Goal: Task Accomplishment & Management: Complete application form

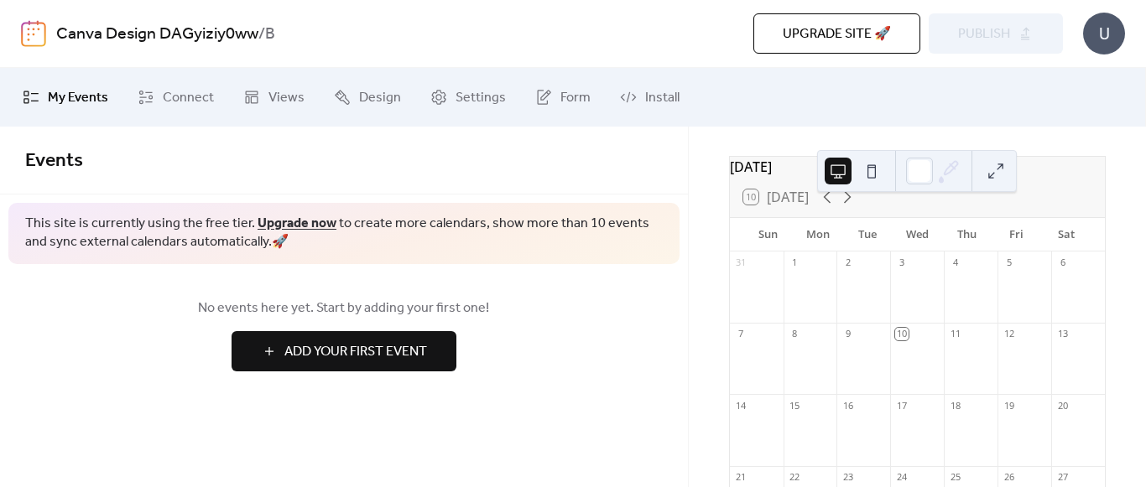
scroll to position [68, 0]
click at [913, 359] on div at bounding box center [917, 358] width 54 height 43
click at [405, 344] on span "Add Your First Event" at bounding box center [355, 352] width 143 height 20
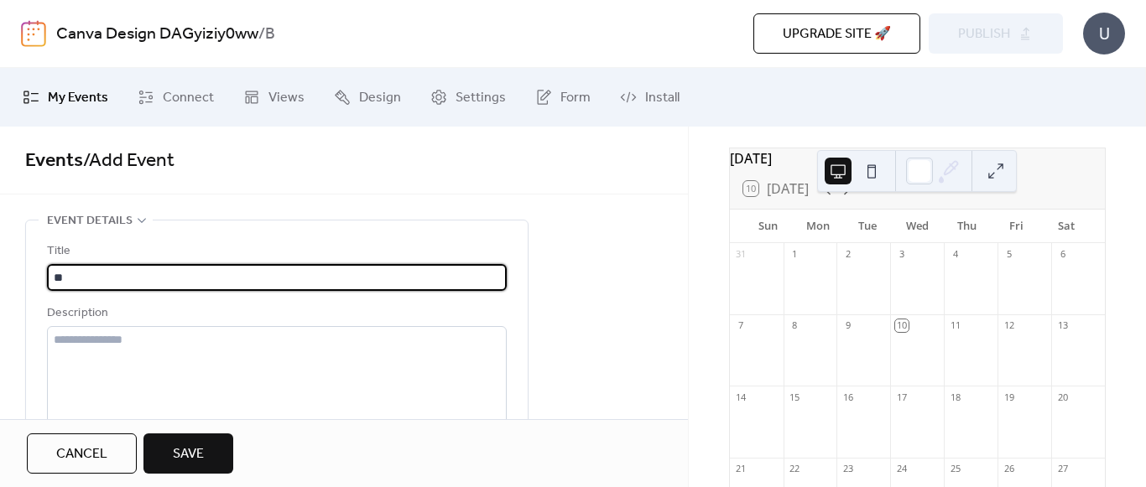
type input "*"
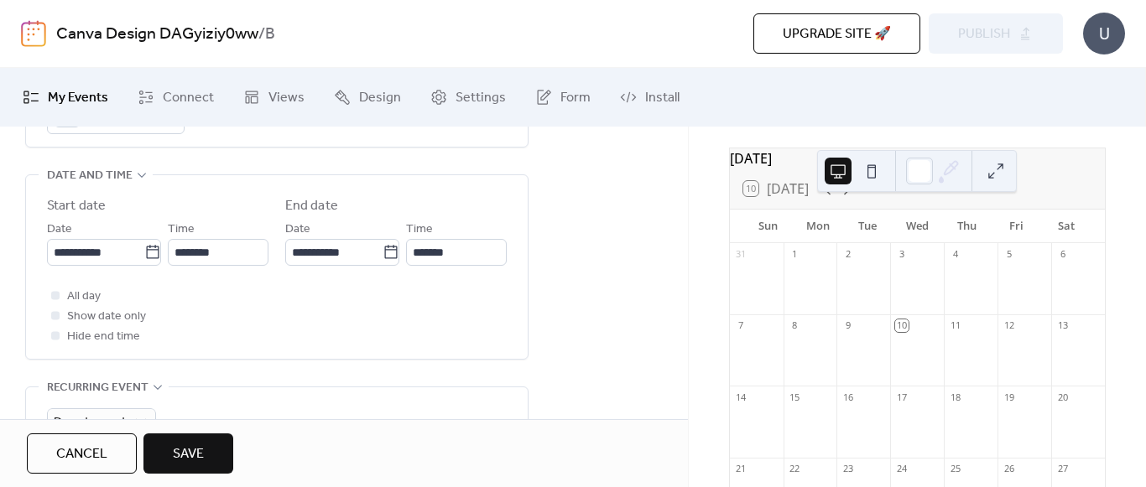
scroll to position [535, 0]
type input "**********"
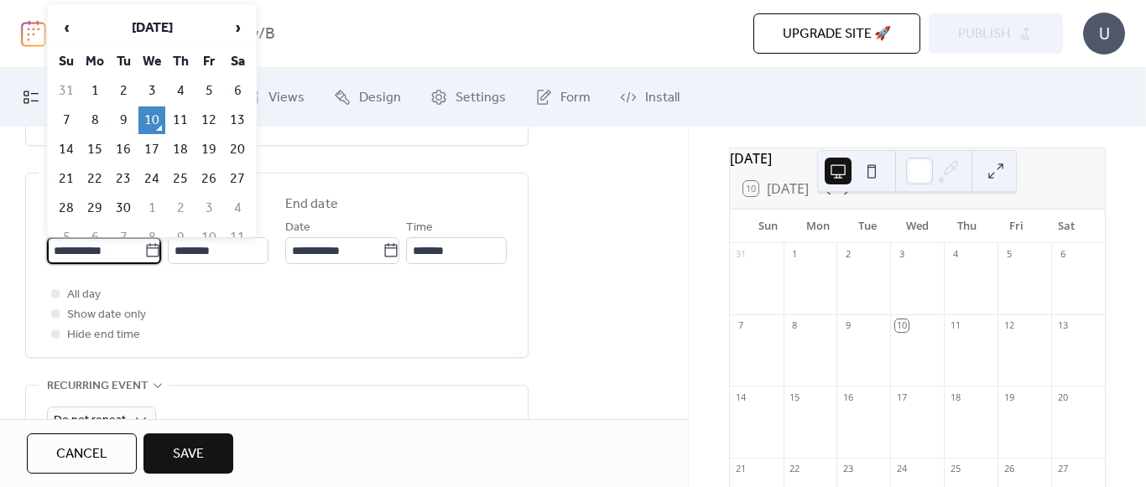
click at [63, 243] on input "**********" at bounding box center [95, 250] width 97 height 27
click at [92, 143] on td "15" at bounding box center [94, 150] width 27 height 28
type input "**********"
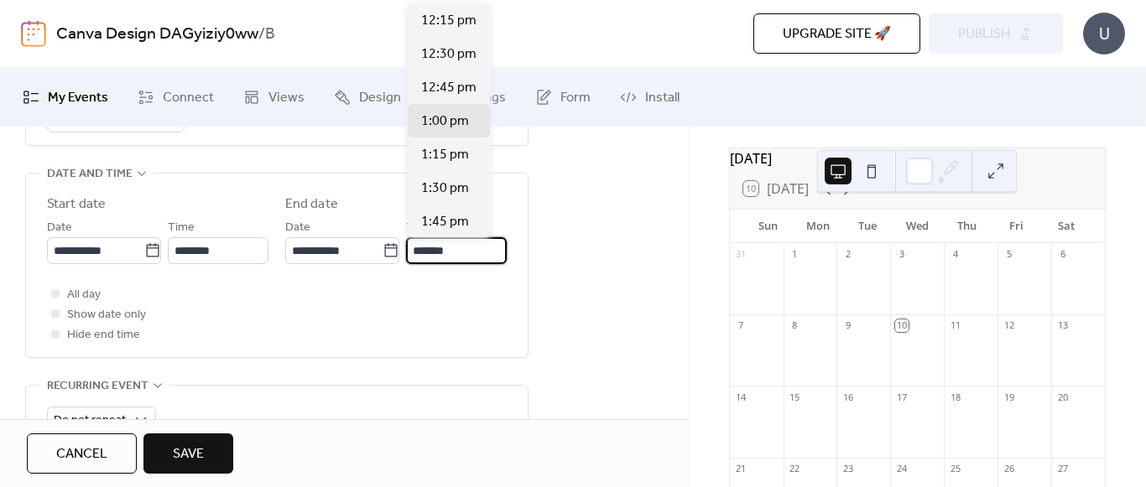
click at [419, 250] on input "*******" at bounding box center [456, 250] width 101 height 27
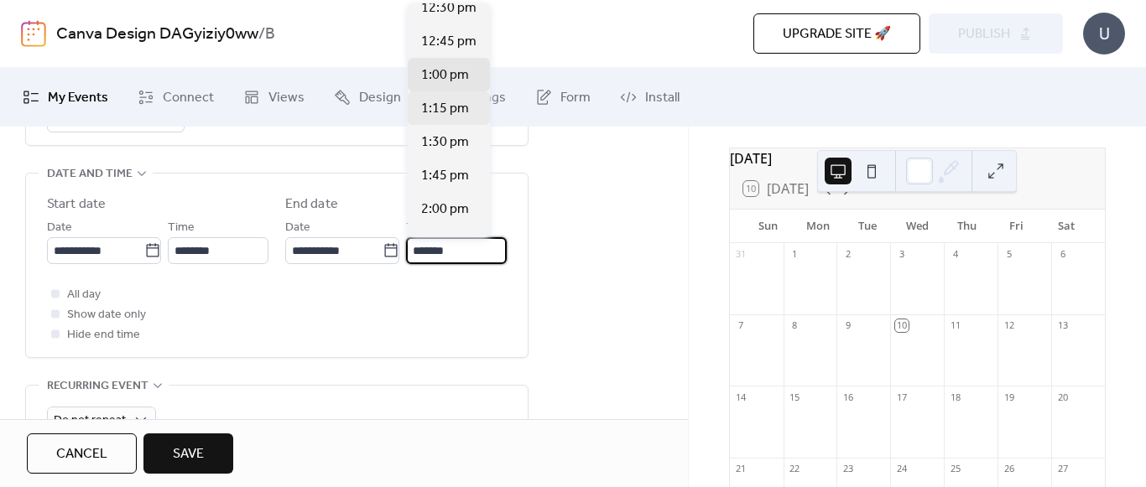
scroll to position [0, 0]
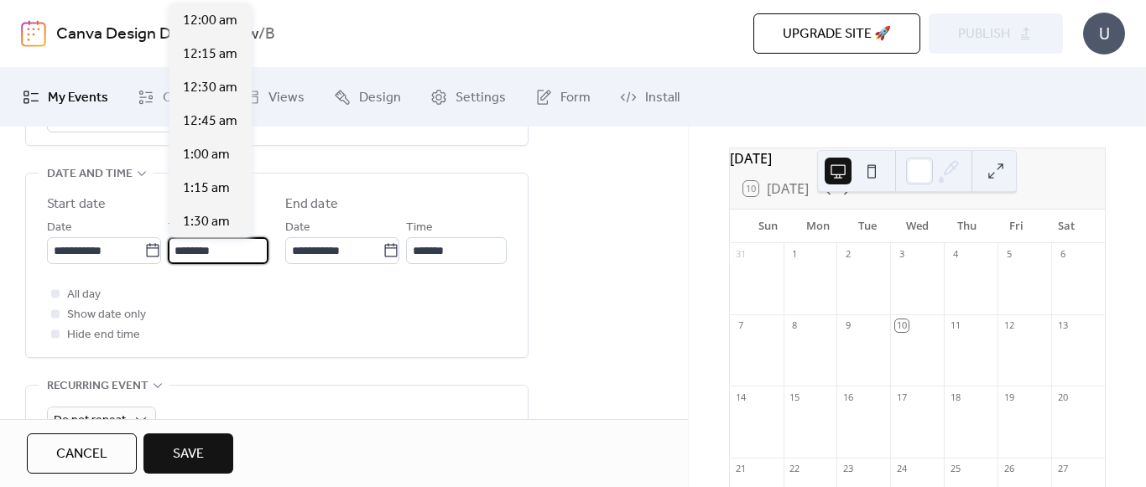
click at [204, 247] on input "********" at bounding box center [218, 250] width 101 height 27
click at [211, 251] on input "********" at bounding box center [218, 250] width 101 height 27
type input "********"
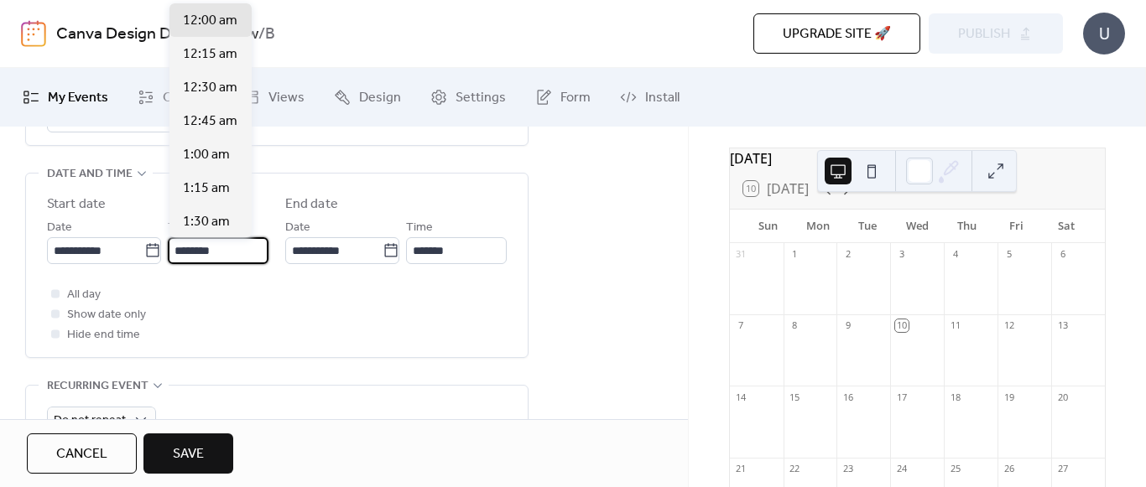
type input "*******"
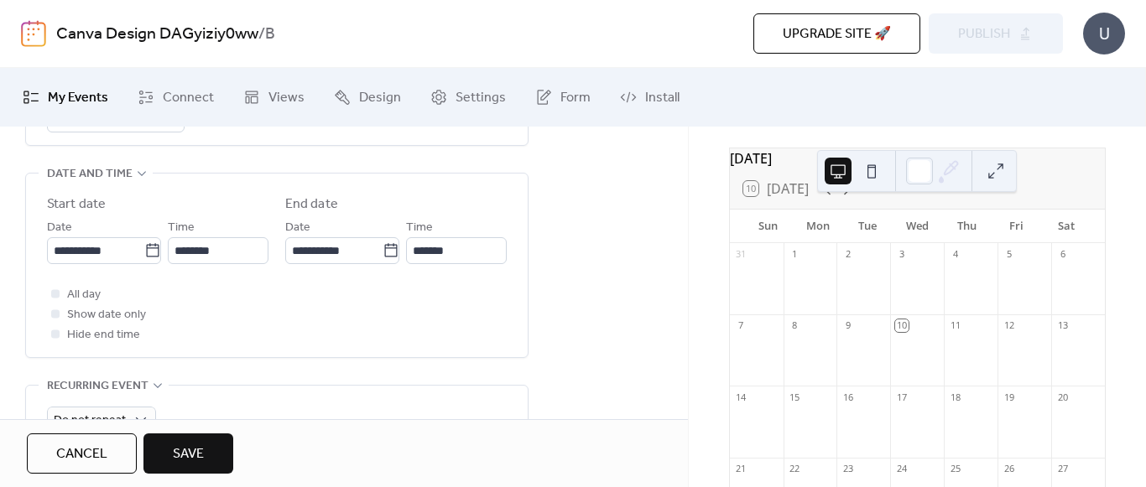
click at [348, 210] on label "End date" at bounding box center [395, 205] width 221 height 20
click at [138, 319] on span "Show date only" at bounding box center [106, 315] width 79 height 20
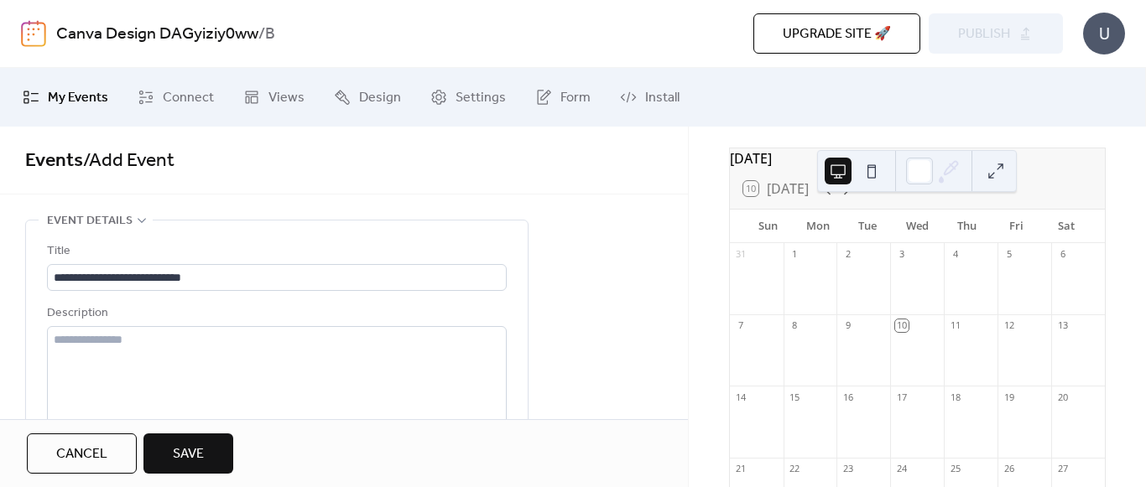
click at [190, 469] on button "Save" at bounding box center [188, 454] width 90 height 40
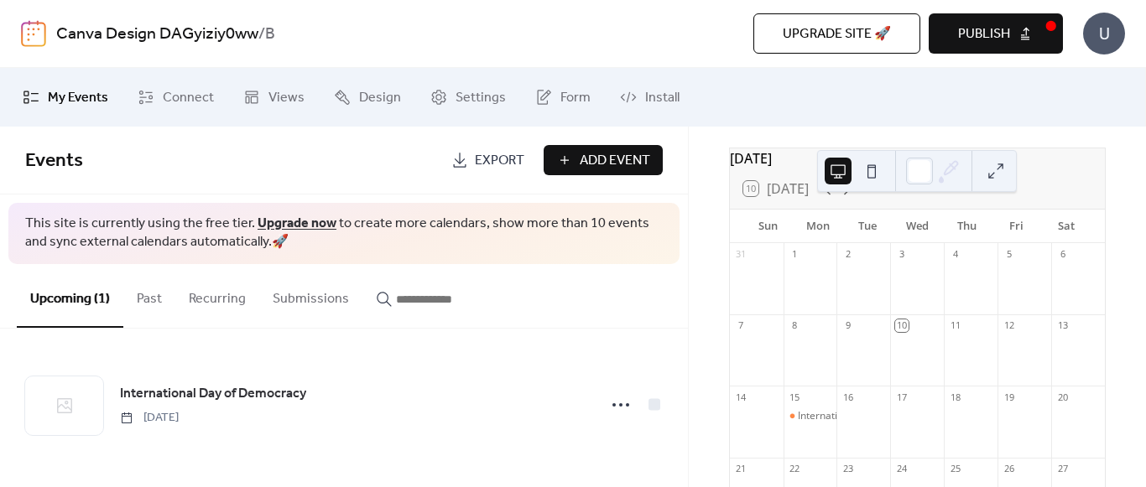
click at [163, 296] on button "Past" at bounding box center [149, 295] width 52 height 62
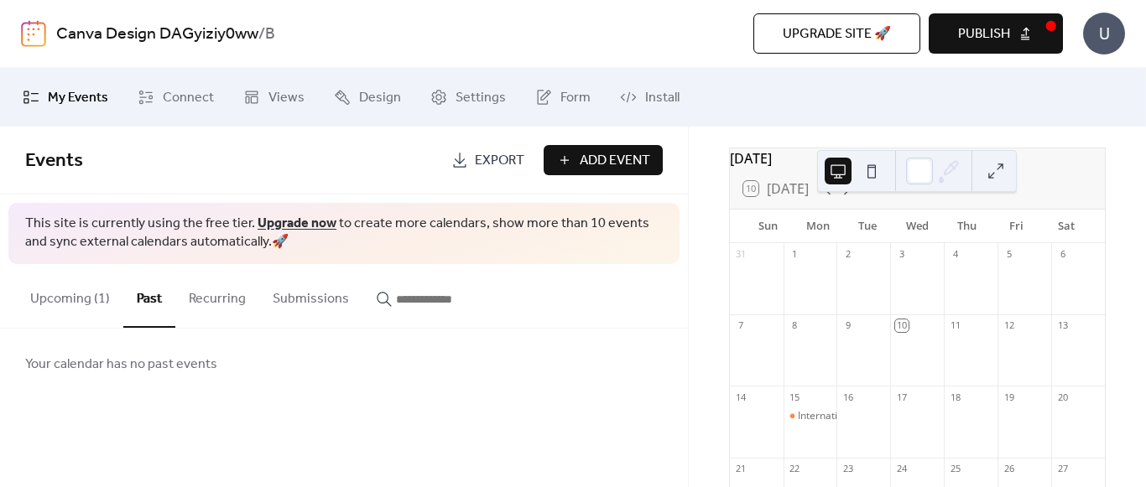
click at [219, 299] on button "Recurring" at bounding box center [217, 295] width 84 height 62
click at [606, 169] on span "Add Event" at bounding box center [615, 161] width 70 height 20
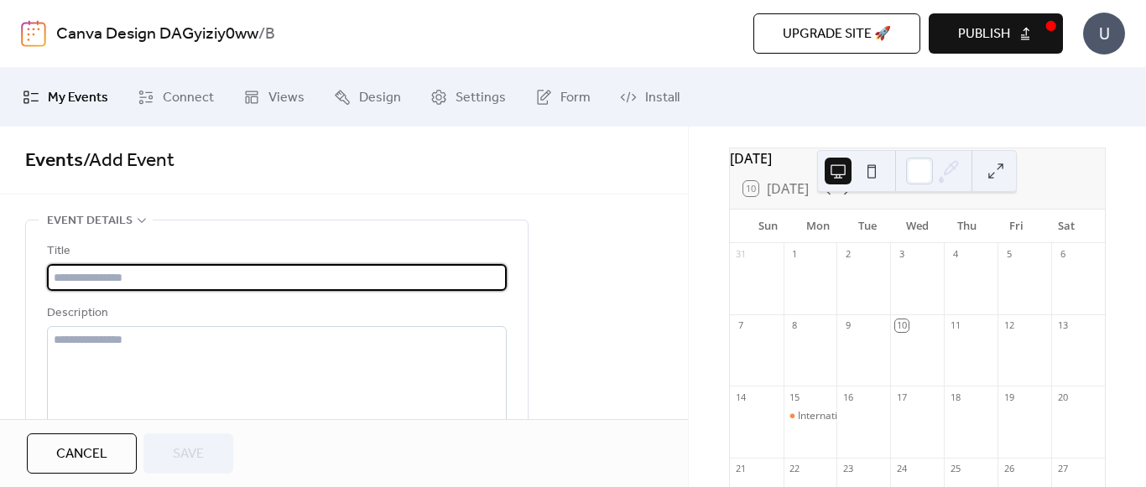
click at [98, 281] on input "text" at bounding box center [277, 277] width 460 height 27
type input "*"
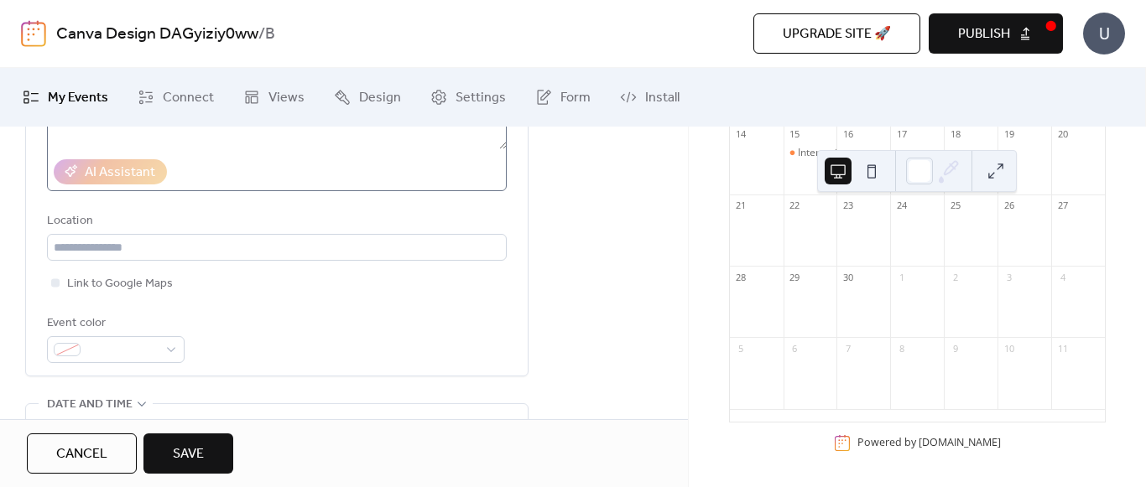
scroll to position [304, 0]
type input "**********"
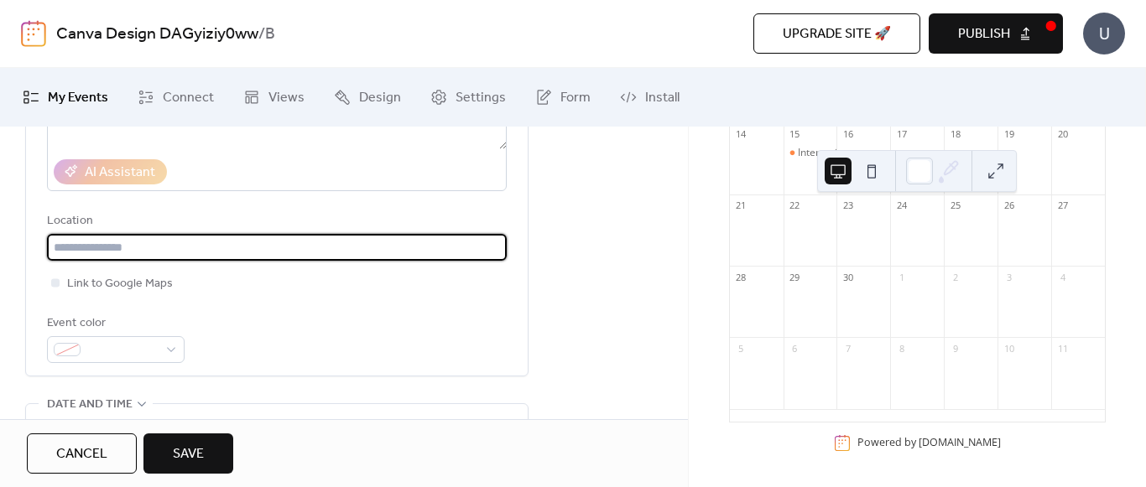
click at [98, 242] on input "text" at bounding box center [277, 247] width 460 height 27
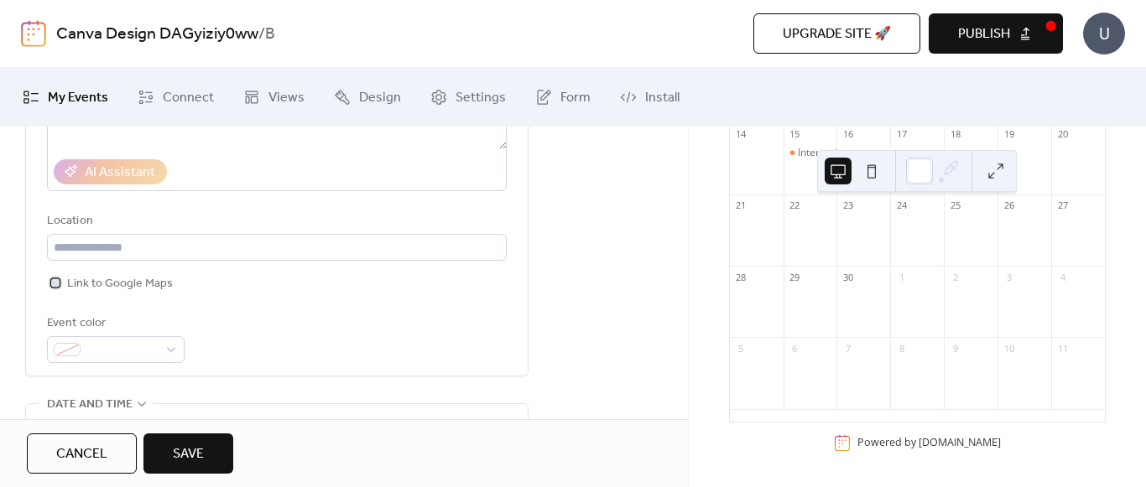
click at [137, 287] on span "Link to Google Maps" at bounding box center [120, 284] width 106 height 20
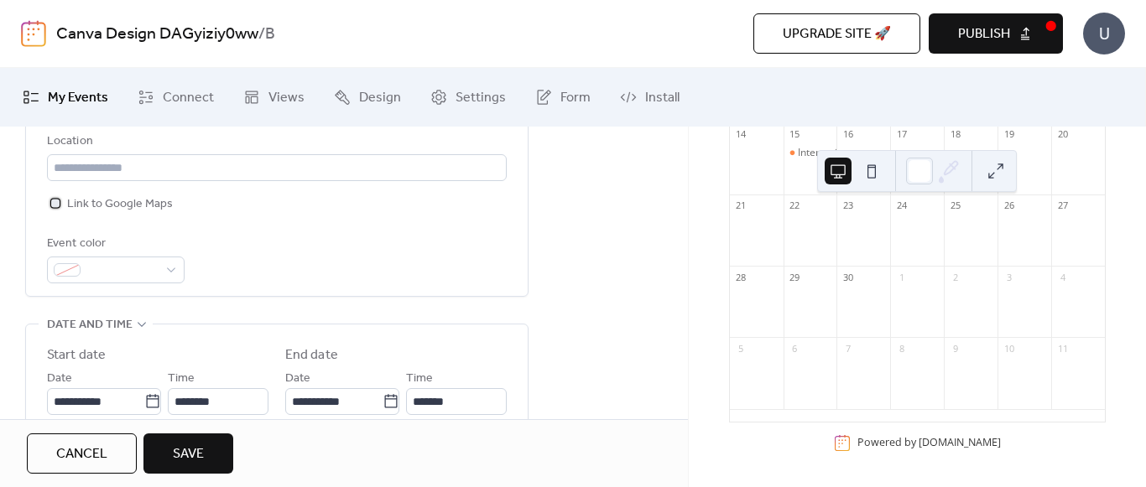
scroll to position [385, 0]
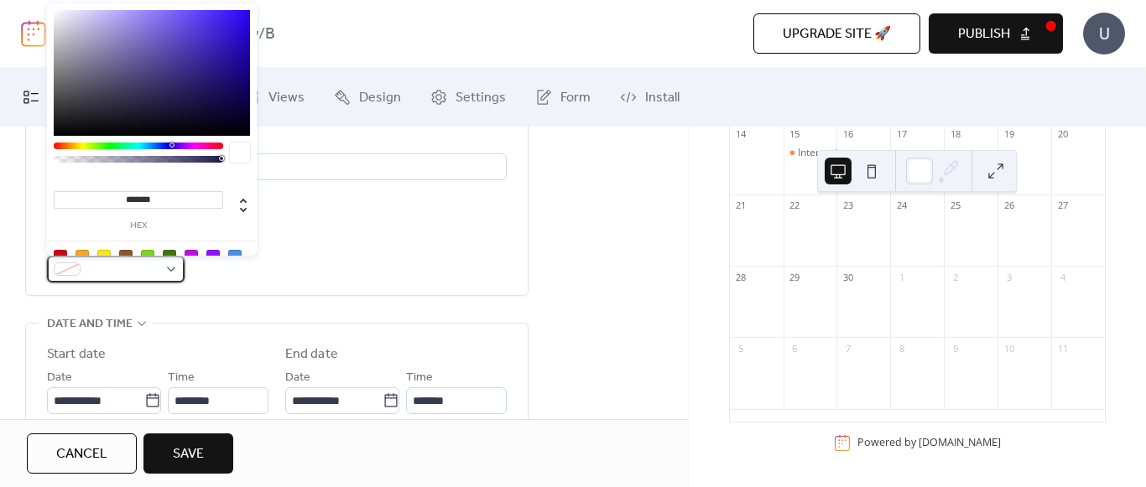
click at [170, 271] on div at bounding box center [116, 269] width 138 height 27
click at [74, 139] on div "******* hex" at bounding box center [152, 151] width 210 height 297
click at [101, 252] on div at bounding box center [103, 256] width 13 height 13
type input "*******"
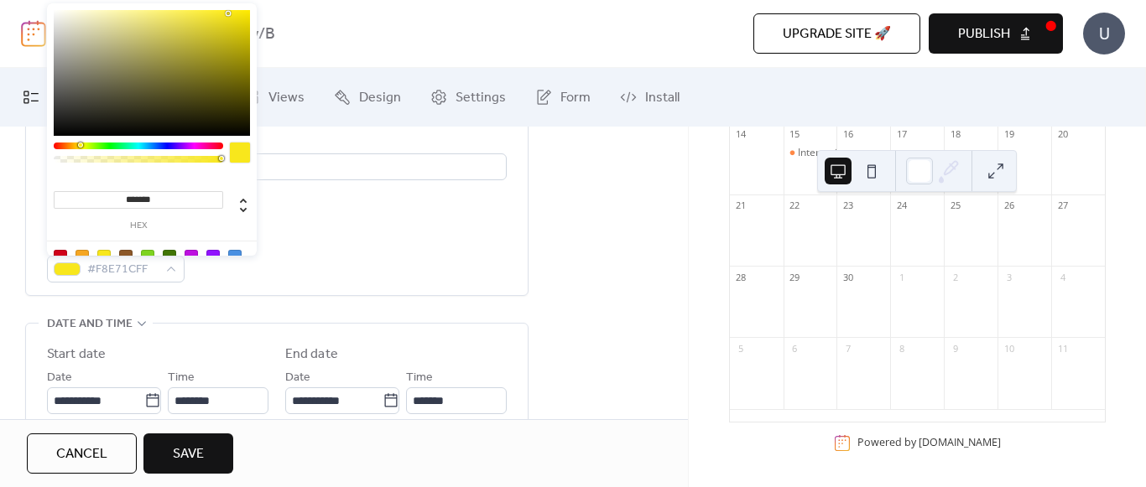
click at [247, 159] on div at bounding box center [240, 153] width 20 height 20
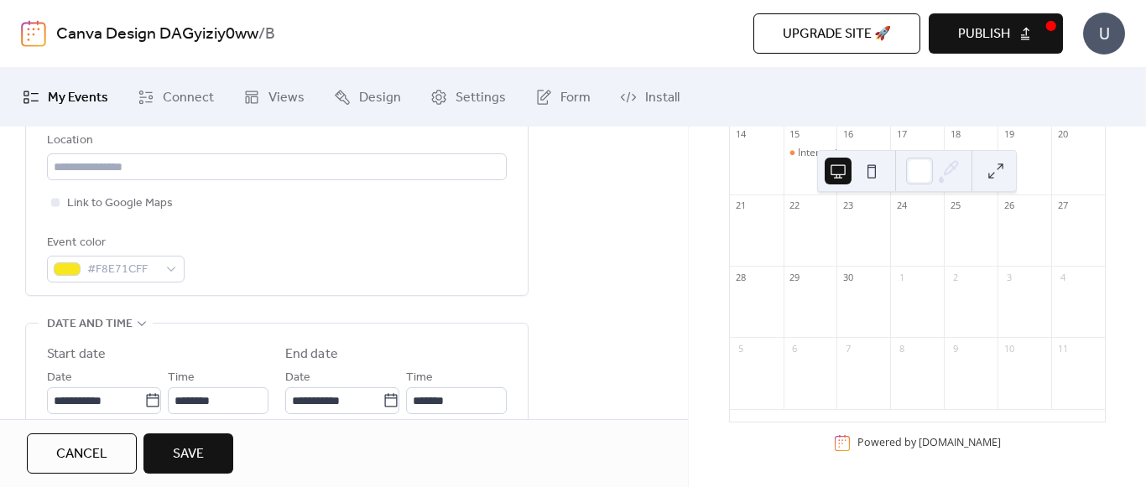
click at [325, 285] on div "**********" at bounding box center [277, 66] width 460 height 460
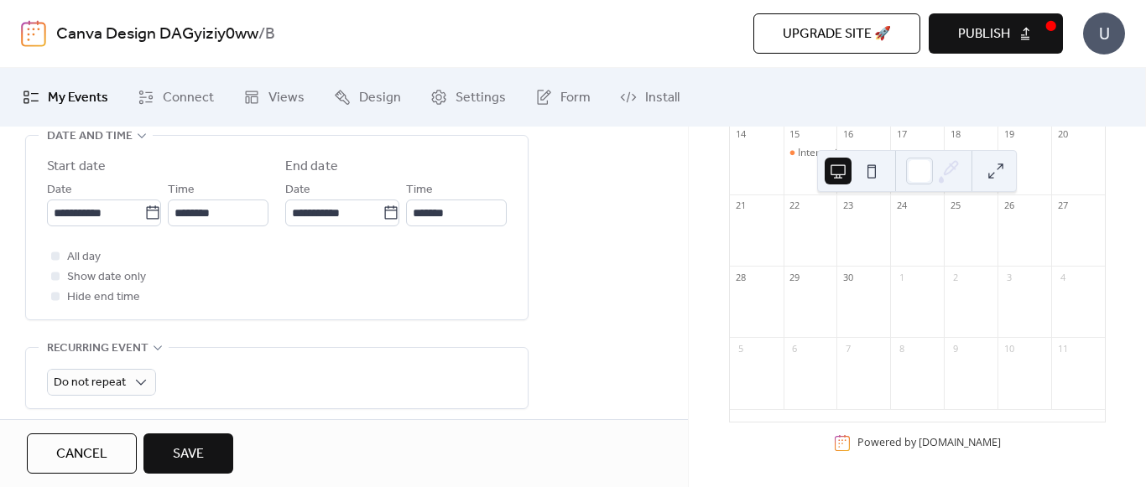
scroll to position [575, 0]
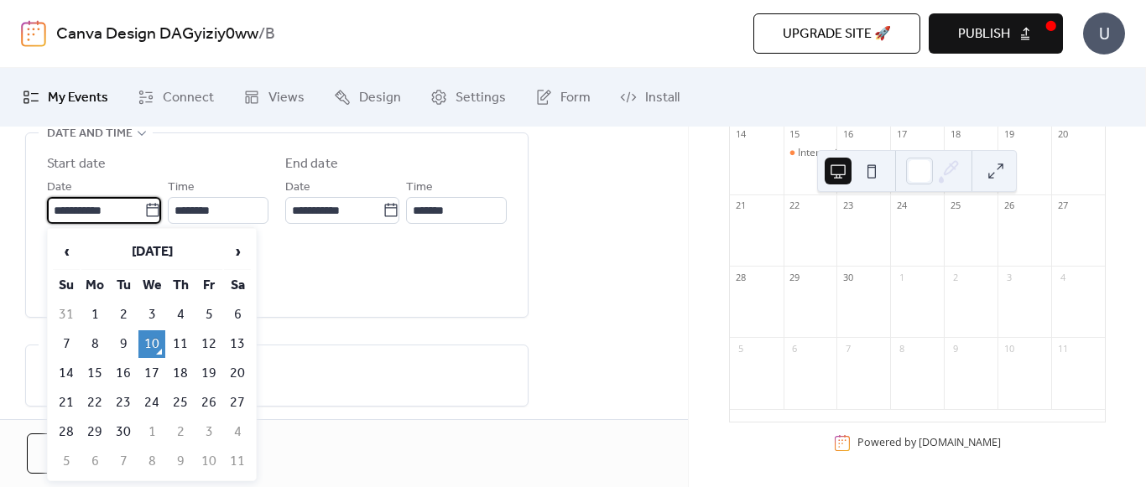
click at [68, 206] on input "**********" at bounding box center [95, 210] width 97 height 27
click at [211, 398] on td "26" at bounding box center [208, 403] width 27 height 28
type input "**********"
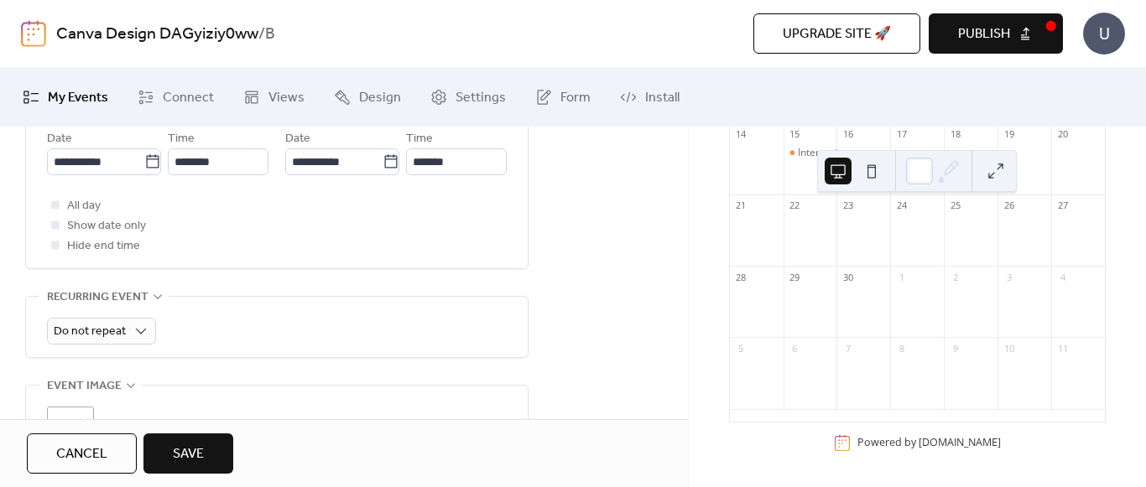
scroll to position [625, 0]
click at [58, 220] on div at bounding box center [55, 224] width 8 height 8
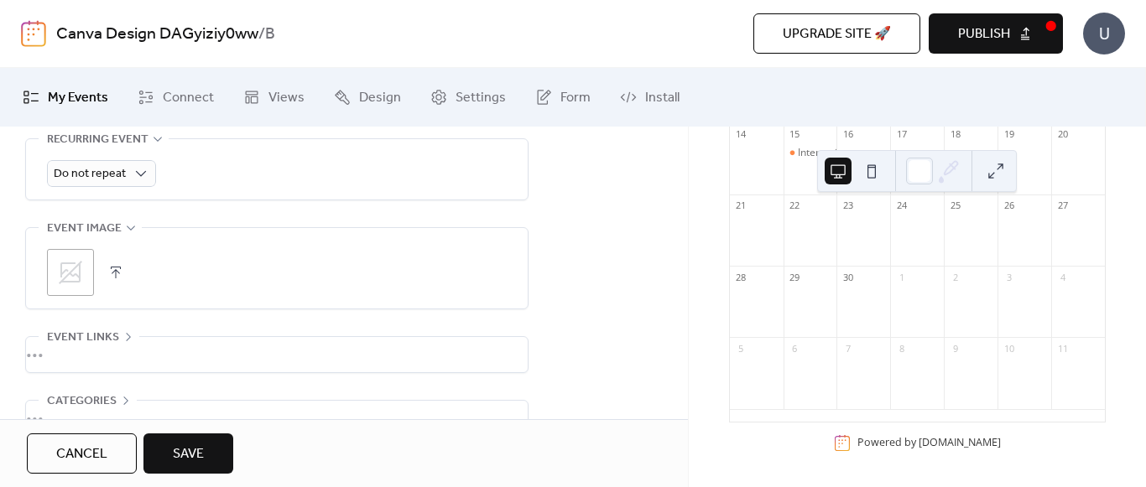
scroll to position [779, 0]
click at [91, 273] on div ";" at bounding box center [70, 275] width 47 height 47
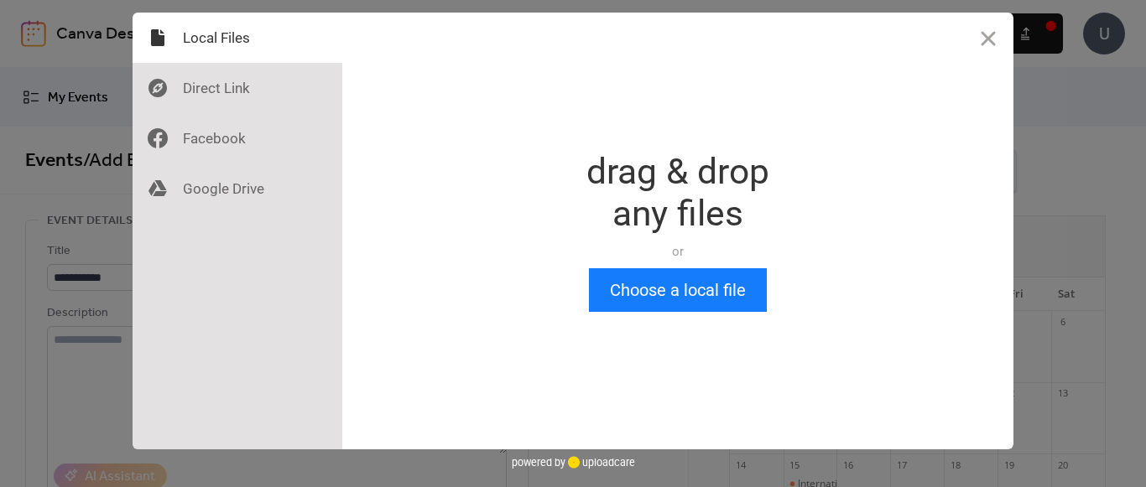
scroll to position [0, 0]
click at [687, 285] on button "Choose a local file" at bounding box center [678, 290] width 178 height 44
click at [991, 32] on button "Close" at bounding box center [988, 38] width 50 height 50
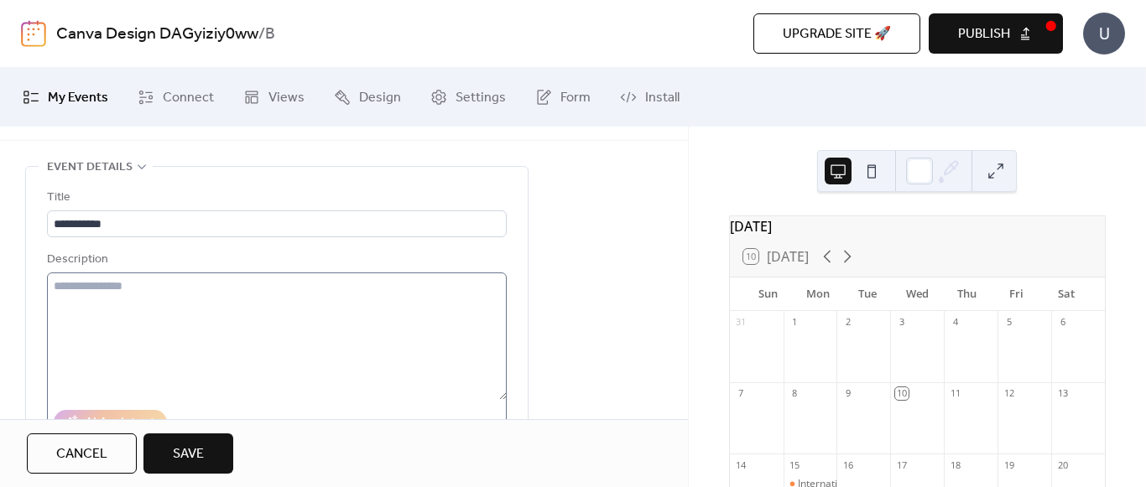
scroll to position [45, 0]
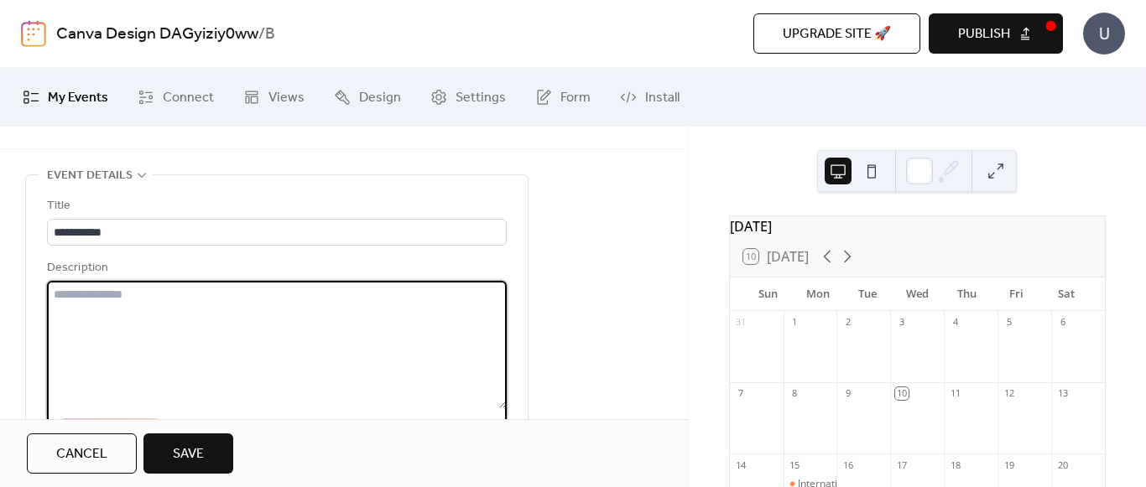
click at [141, 290] on textarea at bounding box center [277, 344] width 460 height 127
type textarea "*"
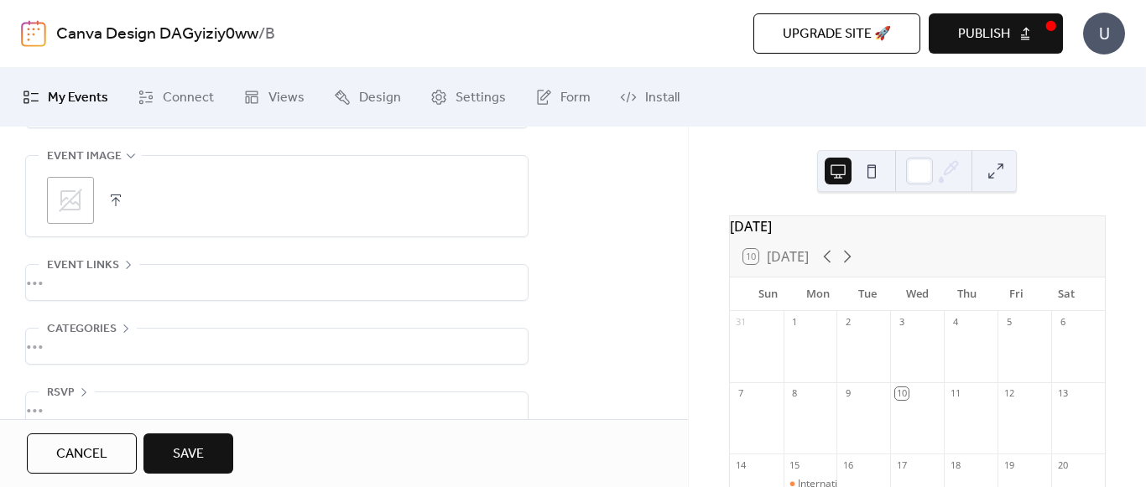
scroll to position [885, 0]
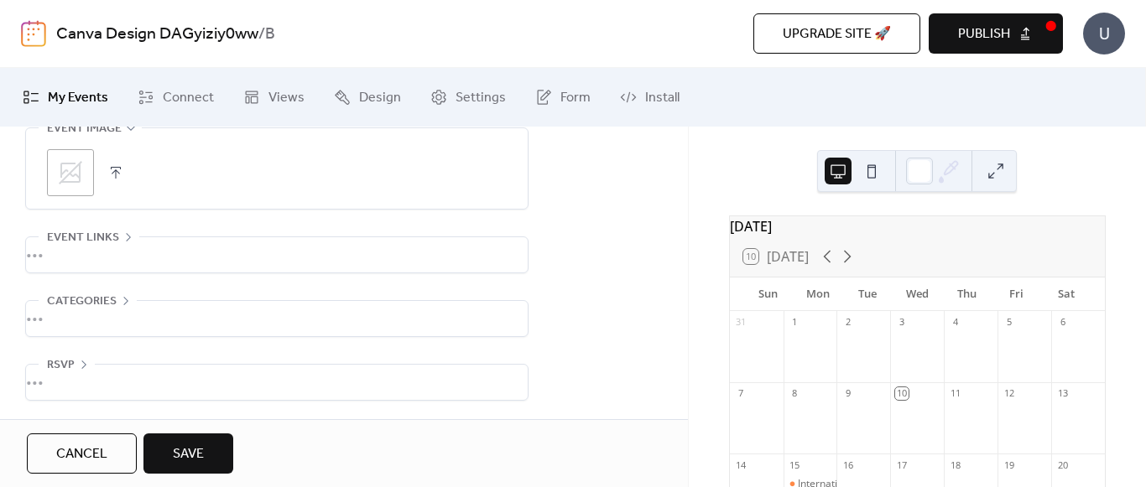
click at [76, 159] on icon at bounding box center [70, 172] width 27 height 27
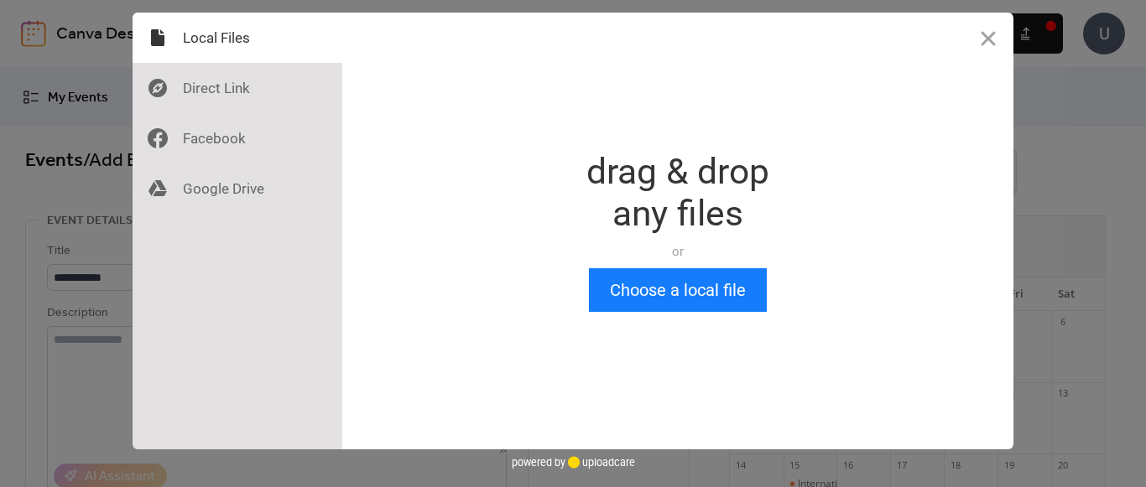
scroll to position [0, 0]
click at [630, 281] on button "Choose a local file" at bounding box center [678, 290] width 178 height 44
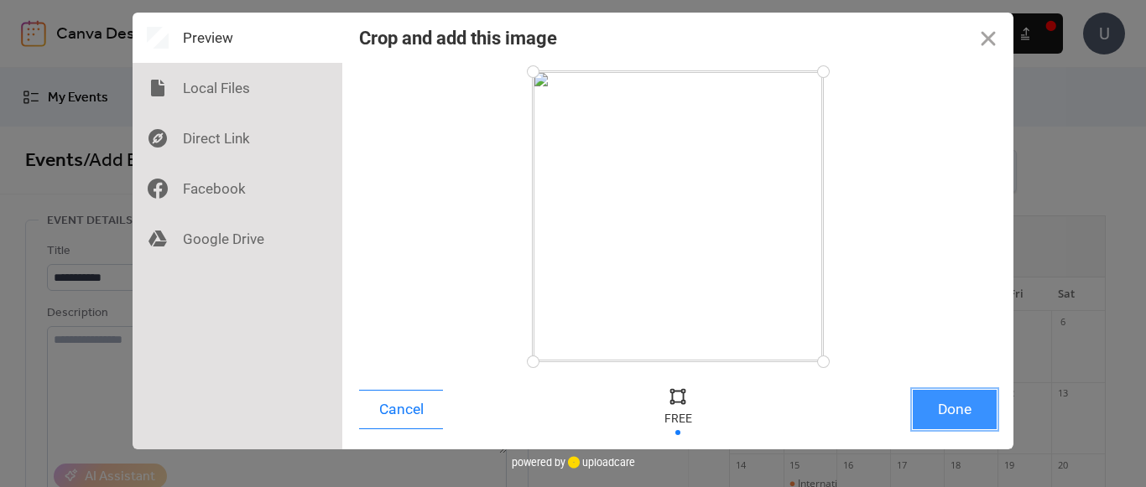
click at [933, 420] on button "Done" at bounding box center [955, 409] width 84 height 39
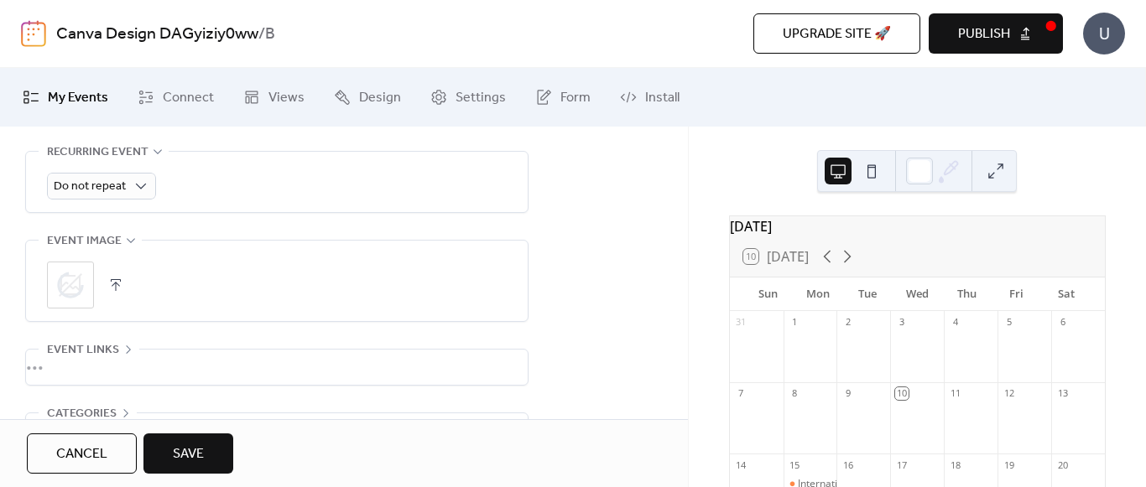
scroll to position [885, 0]
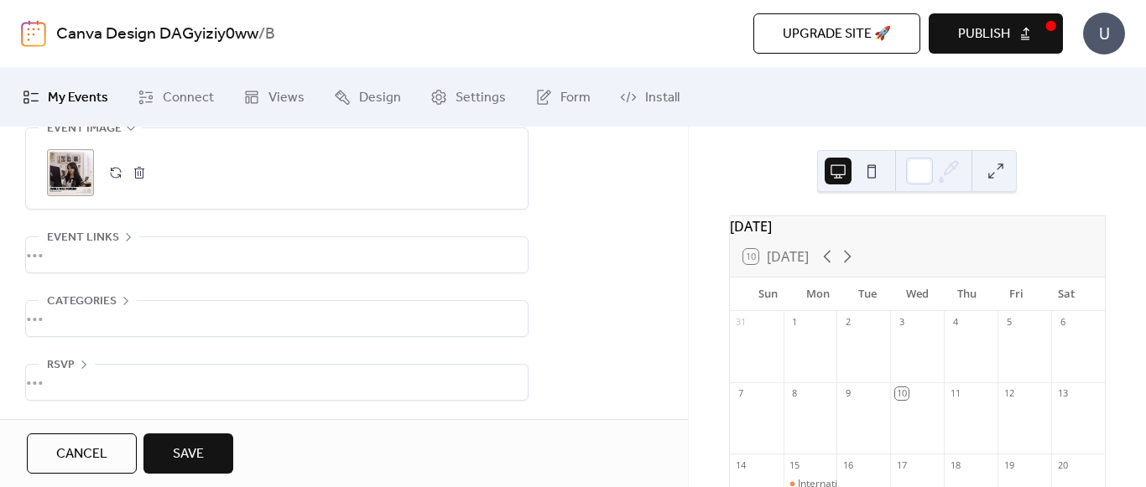
click at [183, 461] on span "Save" at bounding box center [188, 455] width 31 height 20
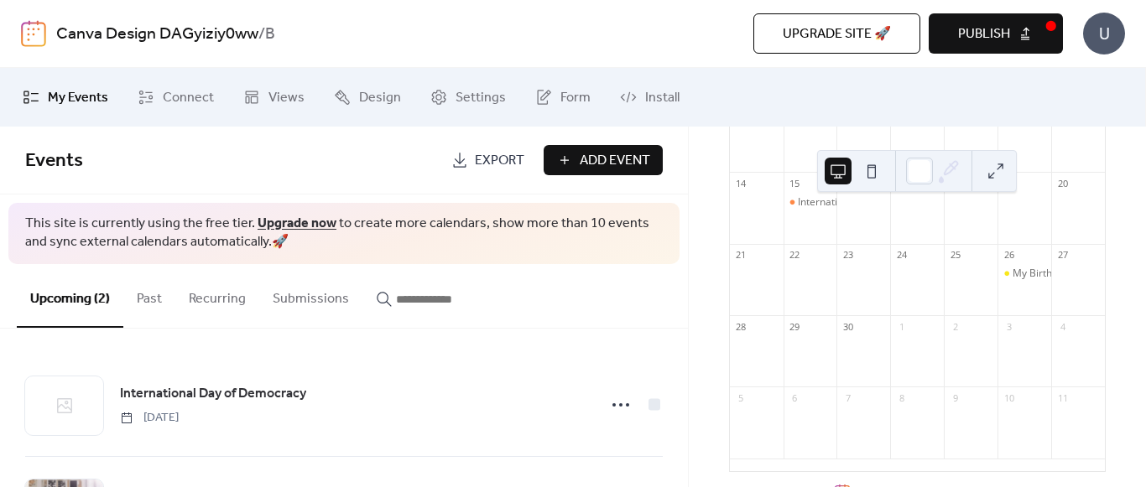
scroll to position [279, 0]
click at [1015, 299] on div "My Birthday" at bounding box center [1024, 290] width 54 height 43
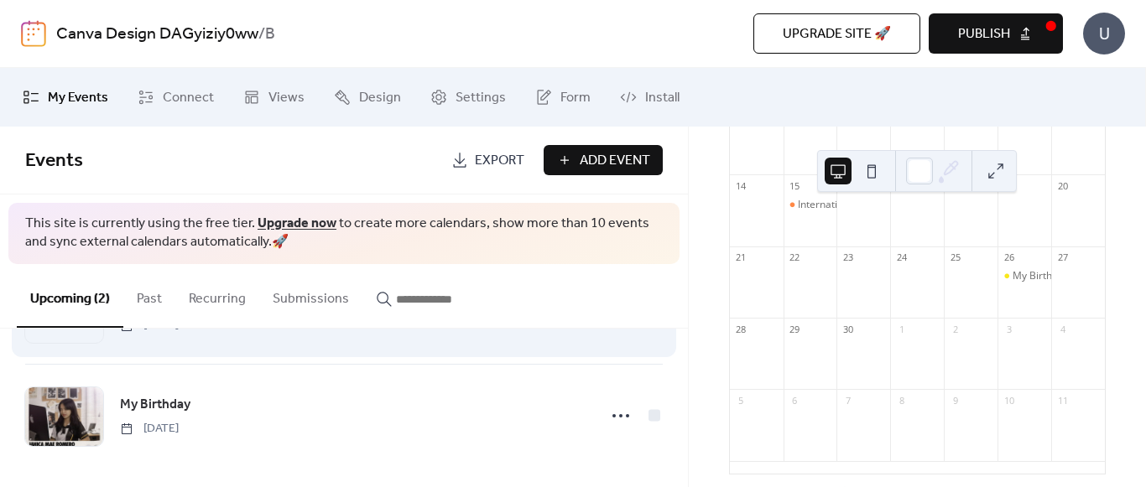
scroll to position [97, 0]
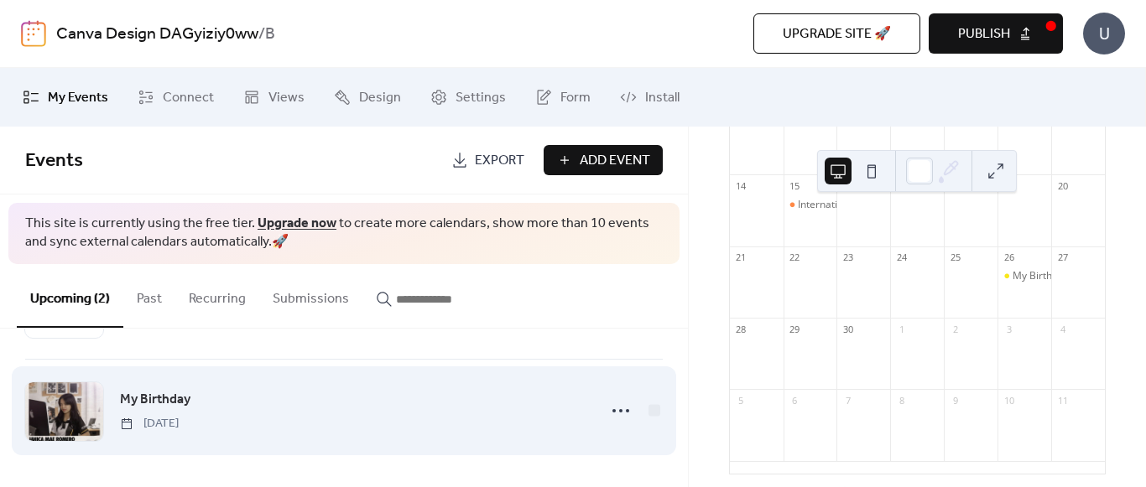
click at [86, 407] on div at bounding box center [64, 411] width 78 height 59
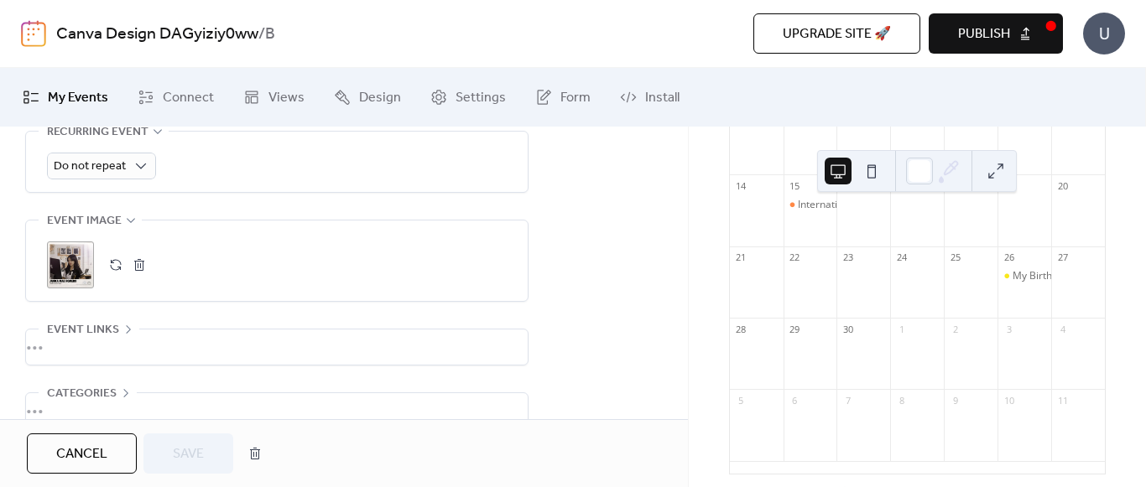
scroll to position [788, 0]
click at [116, 267] on button "button" at bounding box center [115, 265] width 23 height 23
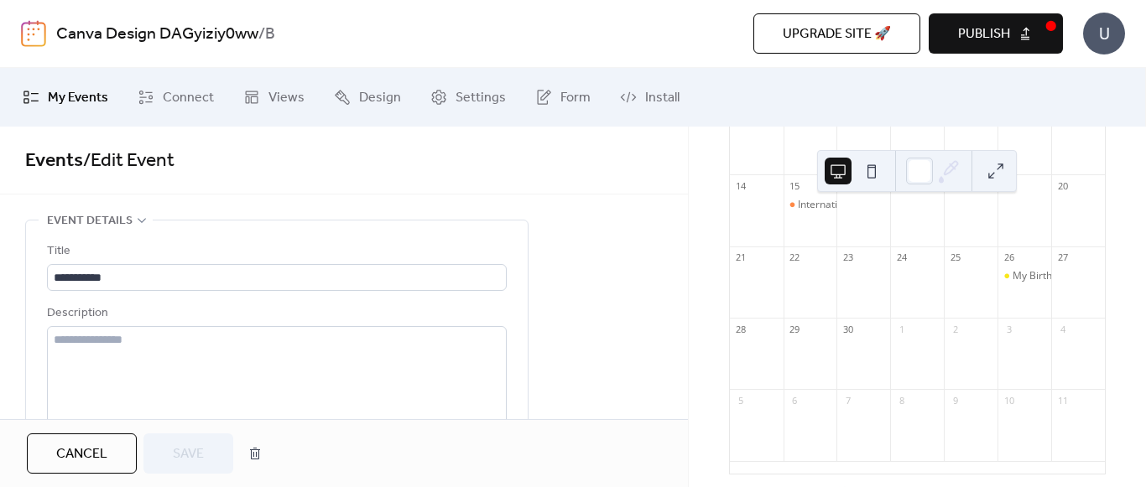
scroll to position [0, 0]
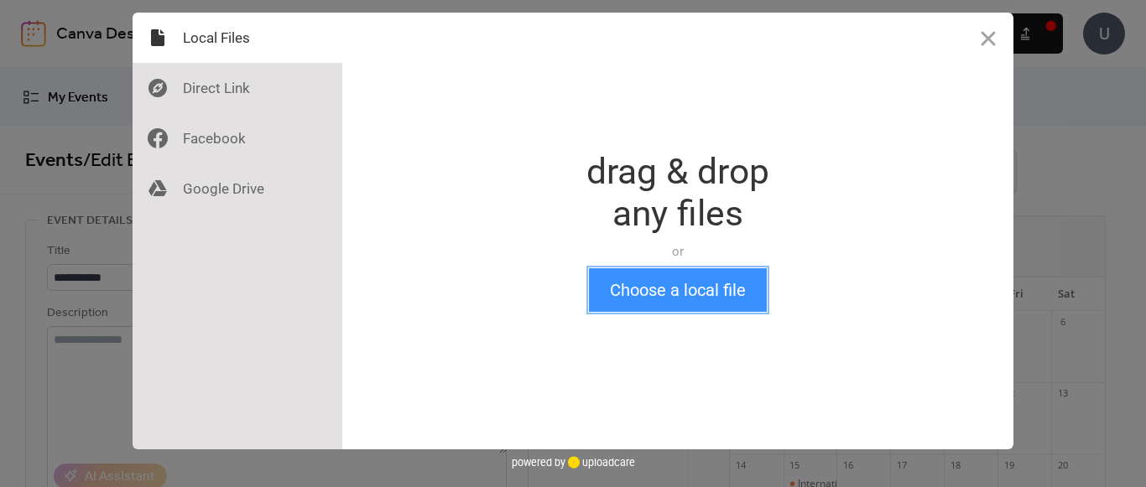
click at [624, 283] on button "Choose a local file" at bounding box center [678, 290] width 178 height 44
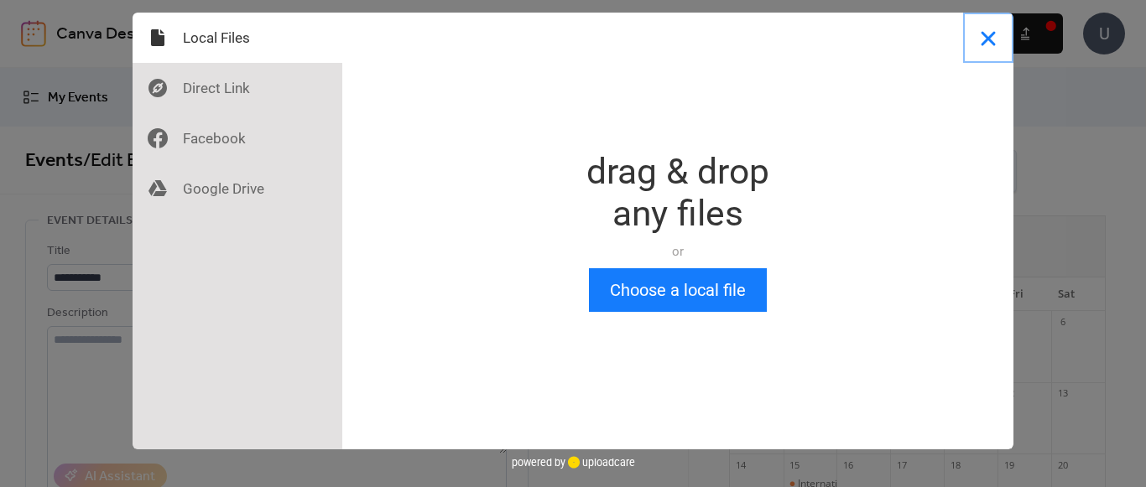
click at [987, 38] on button "Close" at bounding box center [988, 38] width 50 height 50
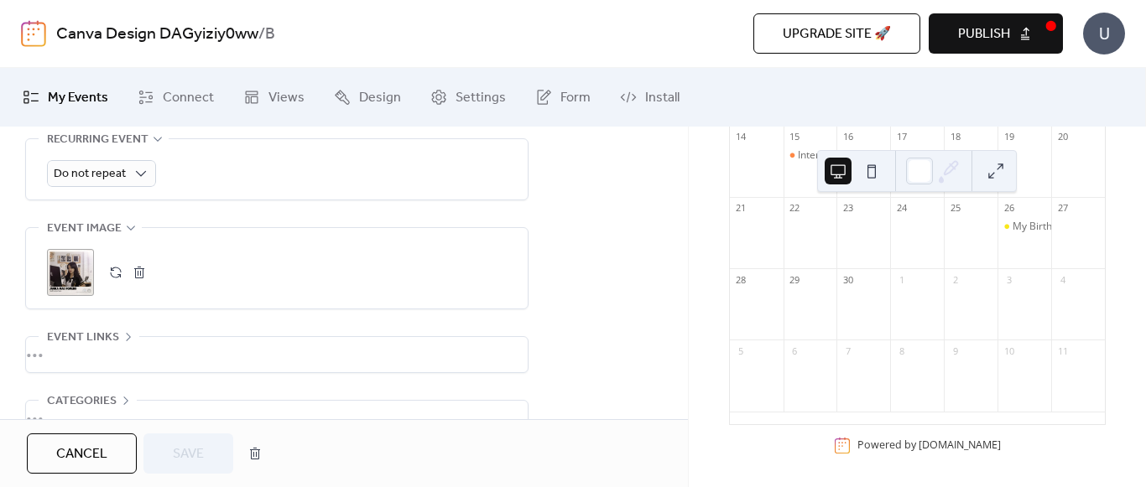
scroll to position [341, 0]
click at [991, 41] on span "Publish" at bounding box center [984, 34] width 52 height 20
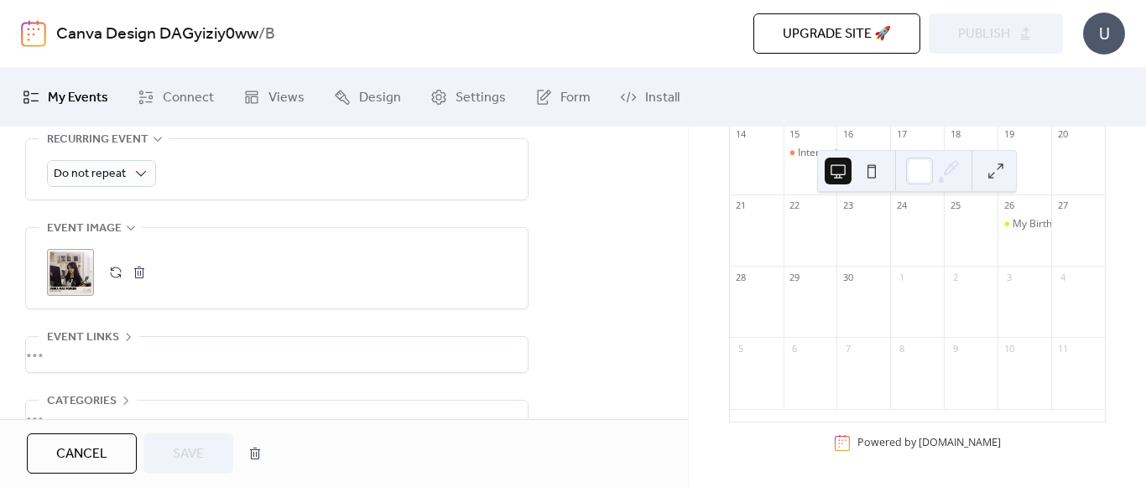
click at [991, 41] on div "Upgrade site 🚀 Preview Publish" at bounding box center [790, 33] width 543 height 40
drag, startPoint x: 1050, startPoint y: 65, endPoint x: 978, endPoint y: 18, distance: 85.6
click at [978, 18] on div "Canva Design DAGyiziy0ww / B Upgrade site 🚀 Preview Publish U" at bounding box center [573, 33] width 1104 height 67
click at [661, 57] on div "Canva Design DAGyiziy0ww / B Upgrade site 🚀 Preview Publish U" at bounding box center [573, 33] width 1104 height 67
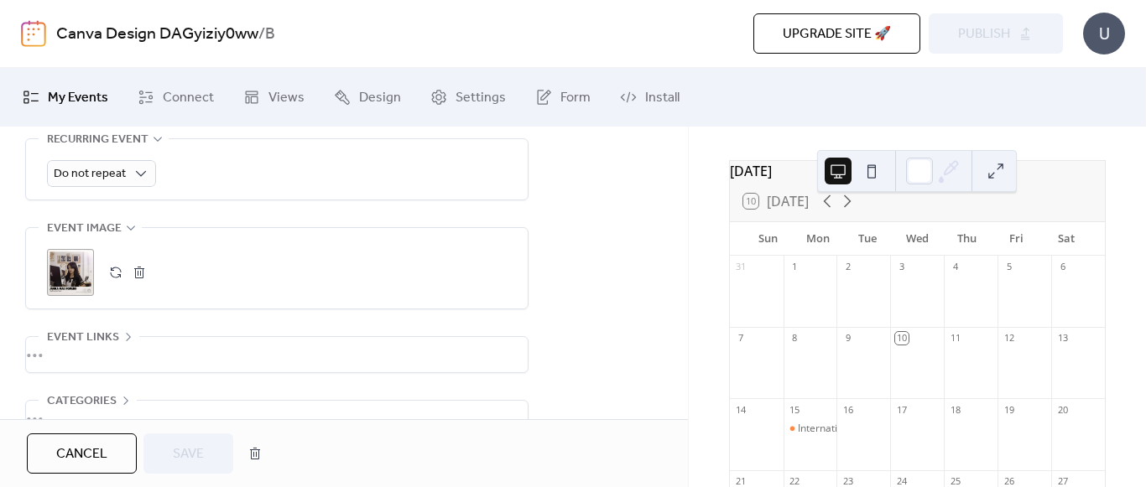
scroll to position [0, 0]
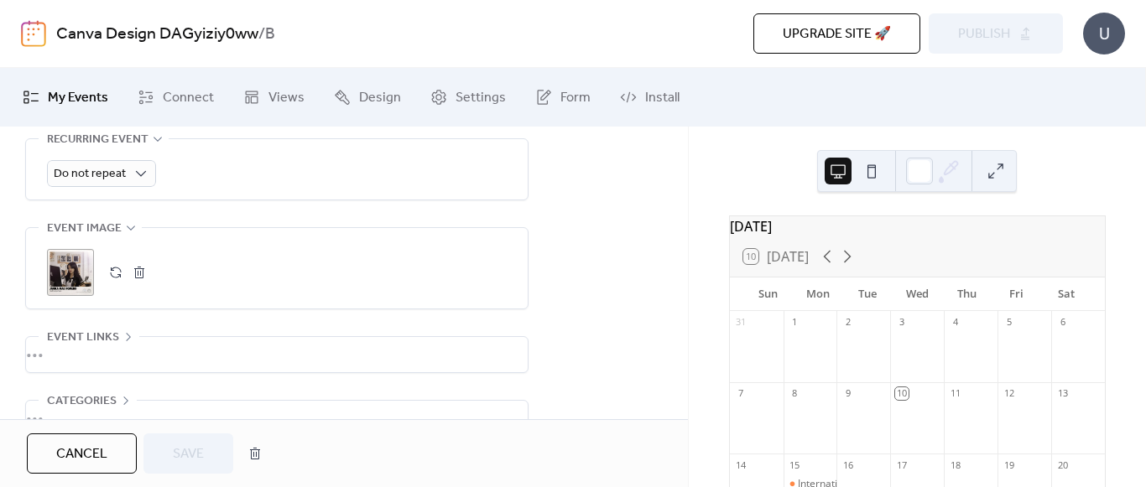
click at [876, 169] on button at bounding box center [871, 171] width 27 height 27
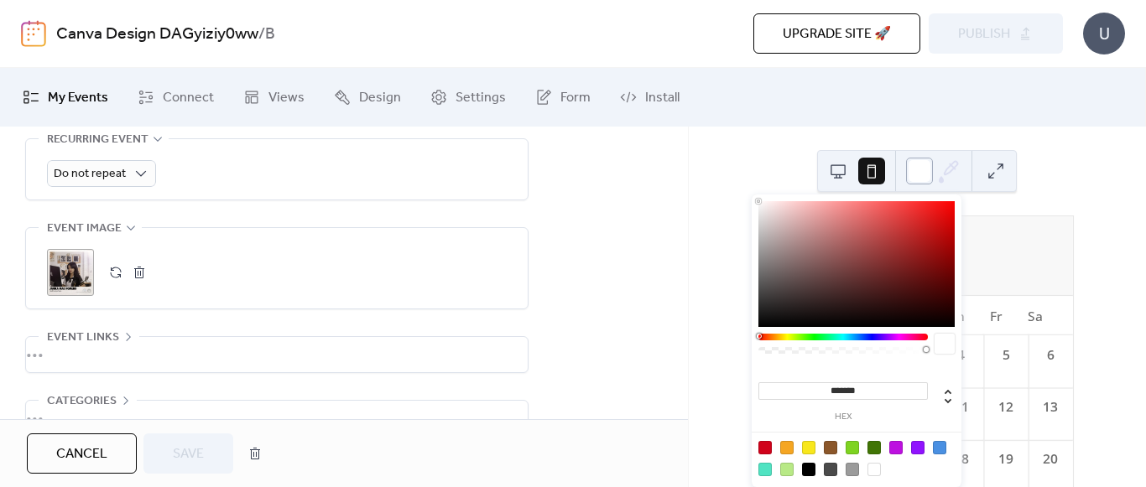
click at [928, 166] on div at bounding box center [919, 171] width 27 height 27
click at [788, 343] on div at bounding box center [842, 348] width 169 height 29
click at [803, 445] on div at bounding box center [808, 447] width 13 height 13
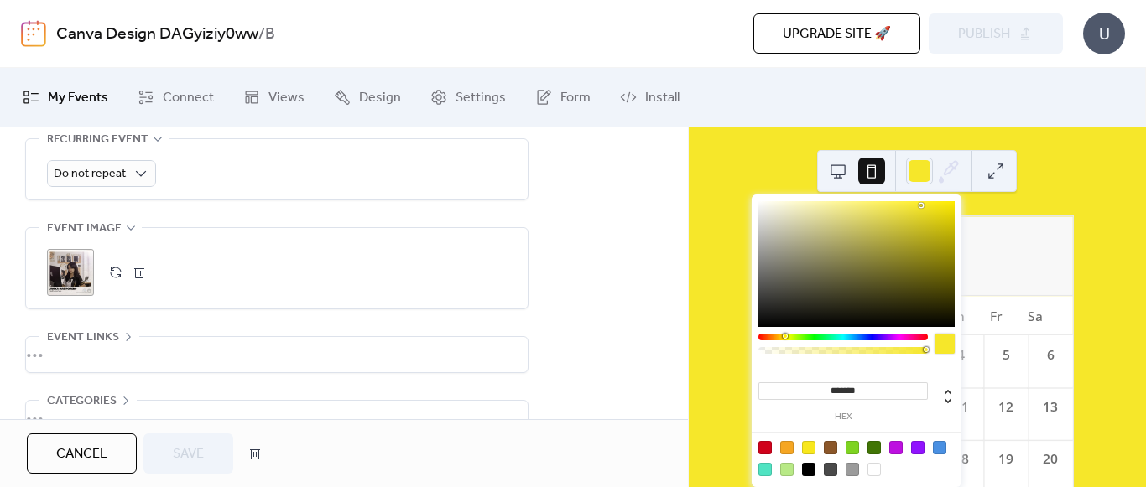
click at [921, 205] on div at bounding box center [856, 264] width 196 height 126
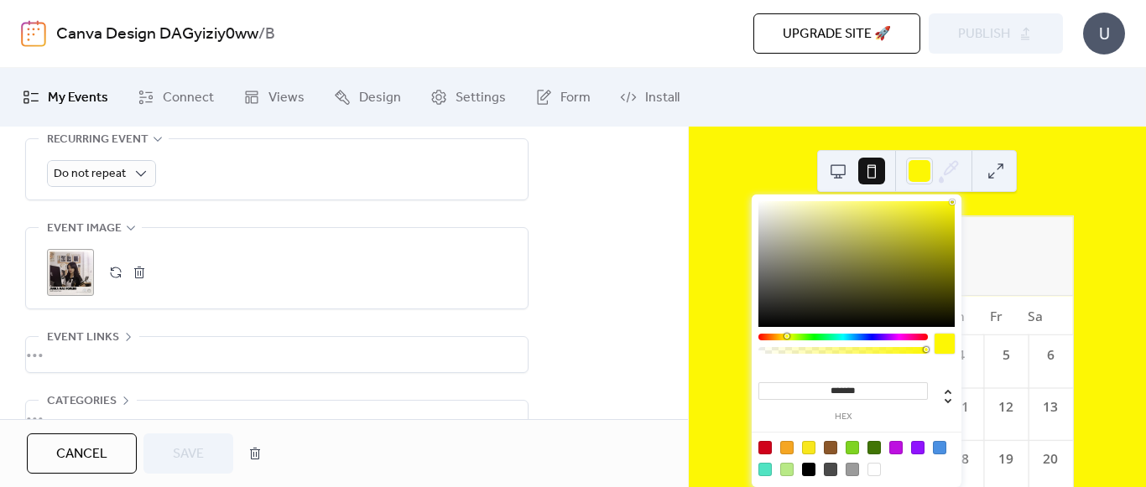
type input "*******"
drag, startPoint x: 919, startPoint y: 204, endPoint x: 959, endPoint y: 197, distance: 40.8
click at [959, 197] on div "******* hex" at bounding box center [856, 343] width 210 height 297
click at [917, 169] on div at bounding box center [919, 171] width 27 height 27
click at [875, 390] on input "*******" at bounding box center [842, 391] width 169 height 18
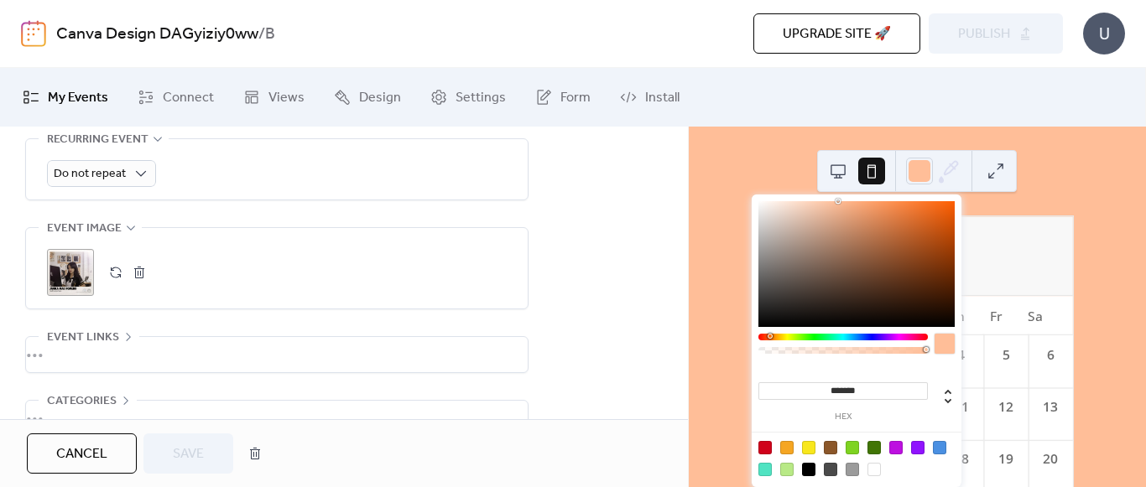
type input "*******"
click at [947, 341] on div at bounding box center [944, 344] width 20 height 20
click at [943, 167] on icon at bounding box center [948, 171] width 25 height 25
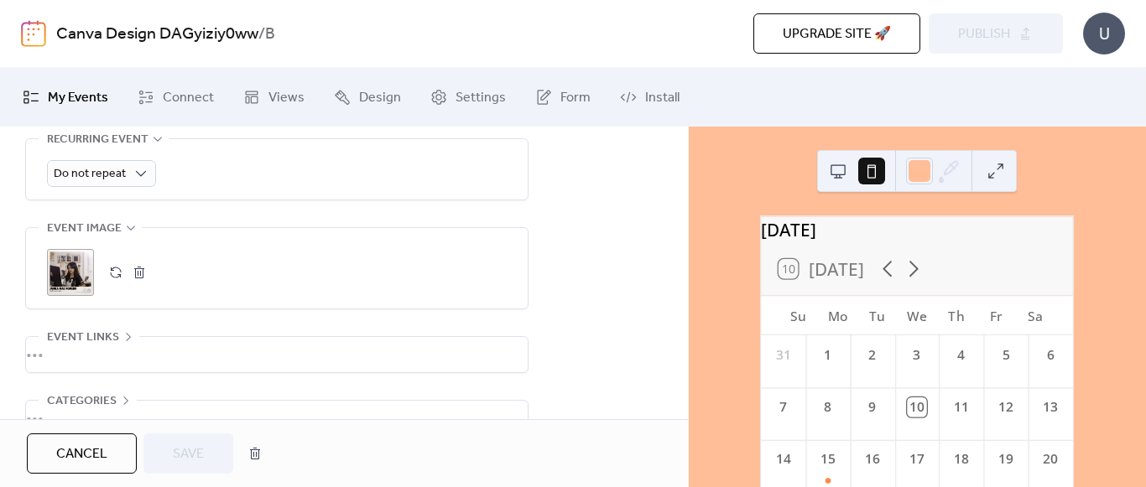
click at [984, 172] on button at bounding box center [995, 171] width 27 height 27
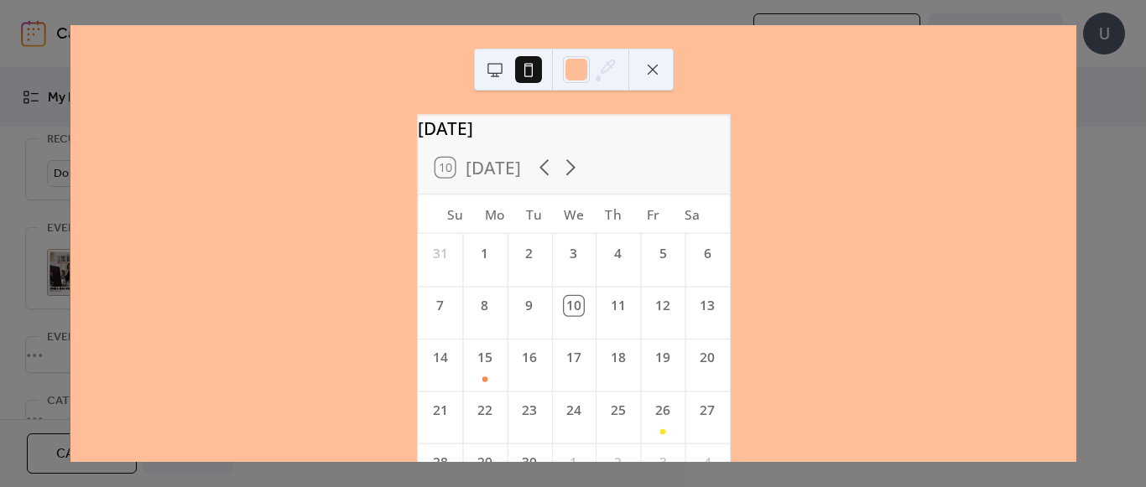
click at [651, 65] on button at bounding box center [652, 69] width 27 height 27
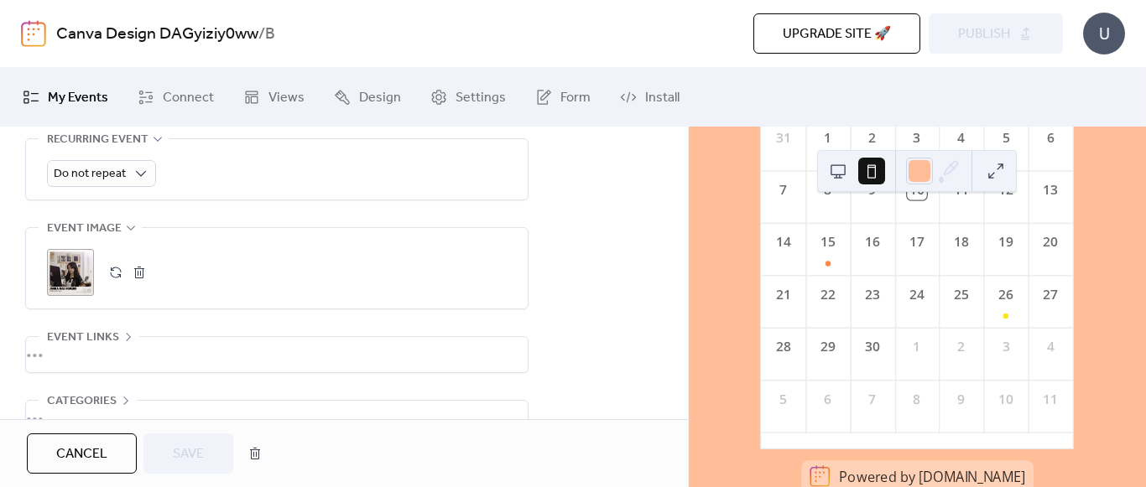
scroll to position [242, 0]
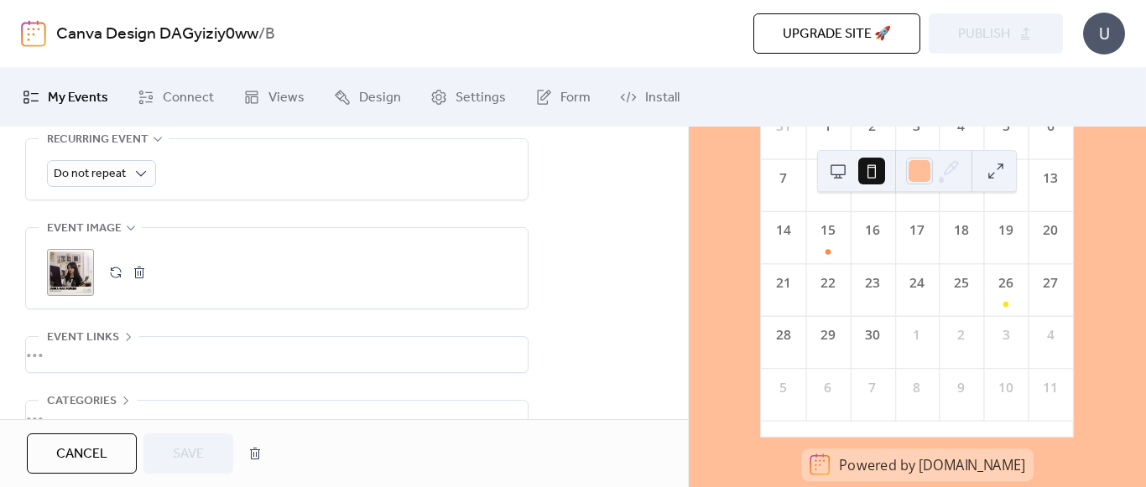
click at [928, 331] on div "1" at bounding box center [917, 332] width 44 height 33
click at [973, 465] on link "[DOMAIN_NAME]" at bounding box center [971, 464] width 107 height 18
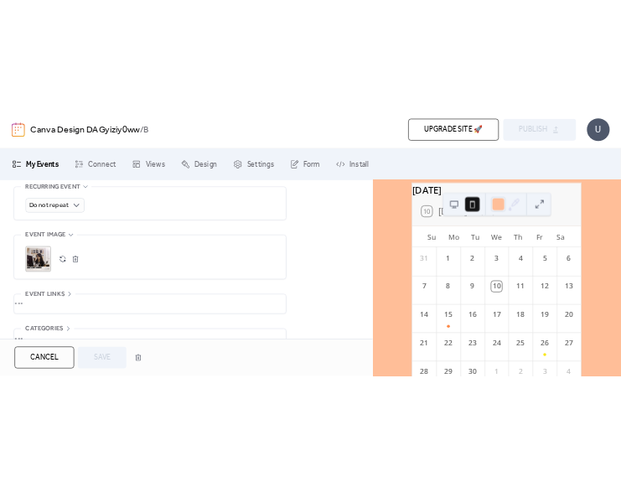
scroll to position [0, 0]
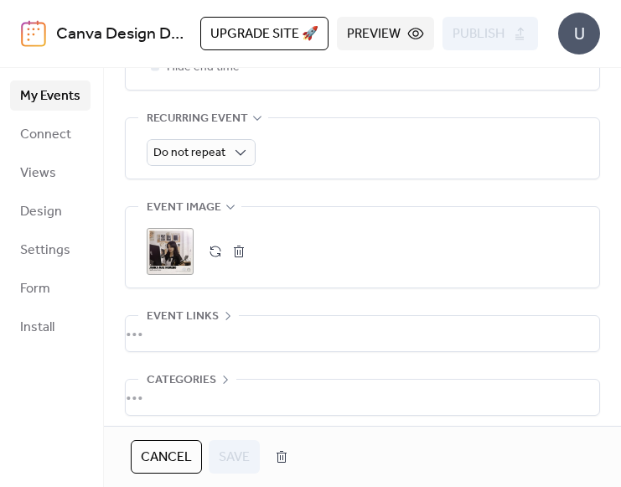
scroll to position [901, 0]
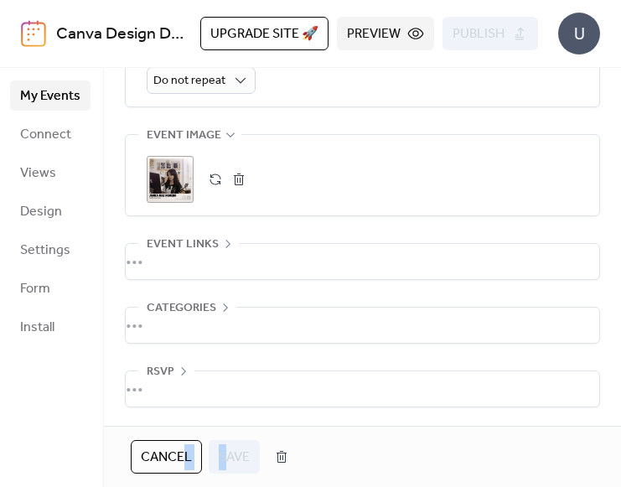
drag, startPoint x: 226, startPoint y: 455, endPoint x: 179, endPoint y: 458, distance: 46.3
click at [179, 458] on div "Cancel Save" at bounding box center [214, 457] width 166 height 34
click at [179, 458] on span "Cancel" at bounding box center [166, 458] width 51 height 20
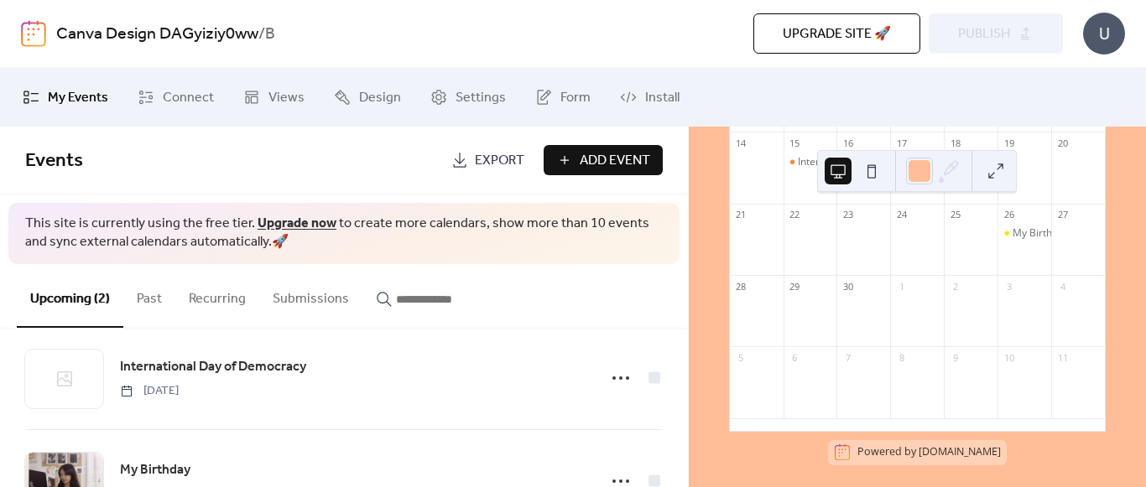
scroll to position [341, 0]
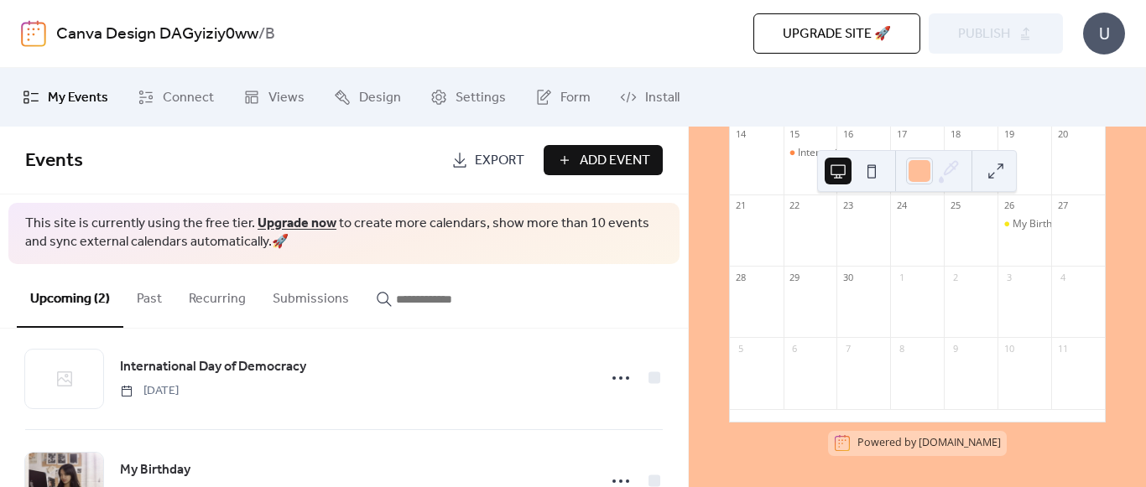
click at [502, 167] on span "Export" at bounding box center [499, 161] width 49 height 20
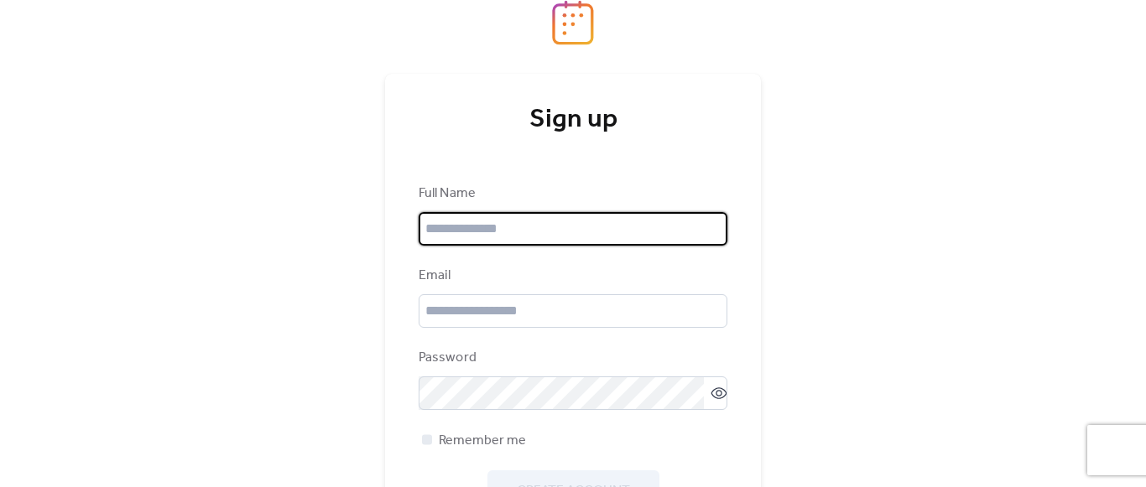
click at [502, 226] on input "text" at bounding box center [573, 229] width 309 height 34
type input "**********"
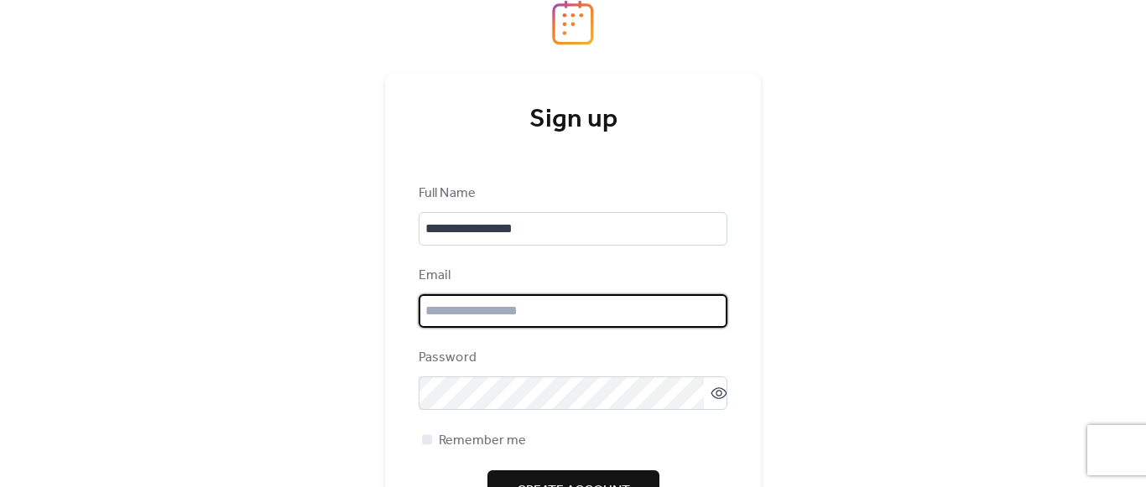
click at [500, 317] on input "email" at bounding box center [573, 311] width 309 height 34
type input "**********"
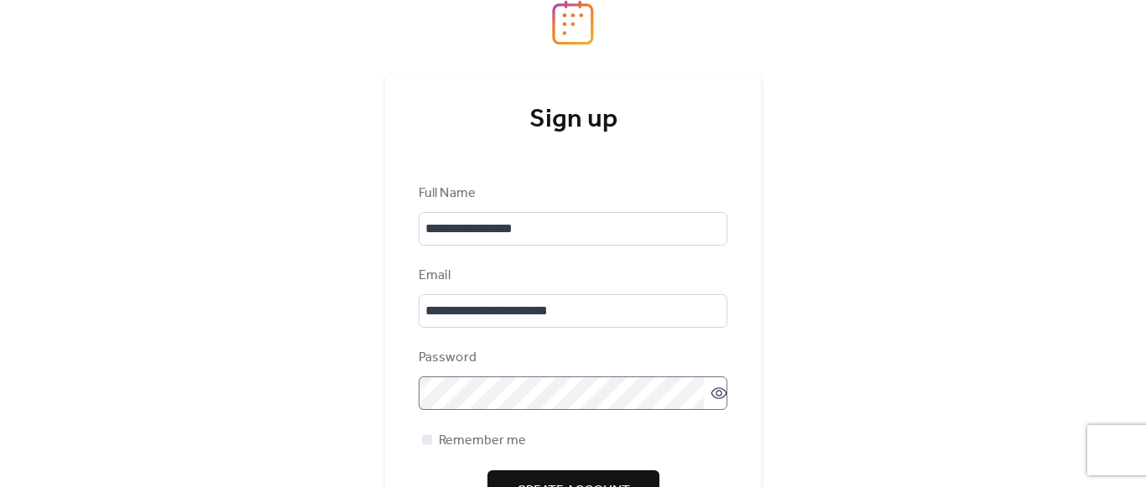
click at [715, 395] on icon at bounding box center [718, 393] width 7 height 7
click at [715, 395] on icon at bounding box center [718, 393] width 17 height 17
click at [716, 392] on icon at bounding box center [718, 393] width 17 height 17
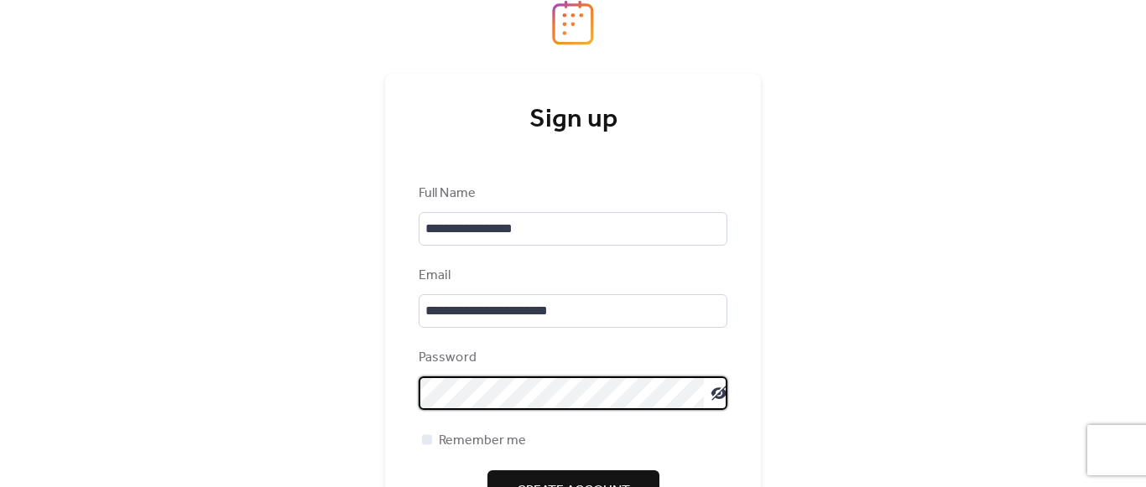
click at [716, 392] on icon at bounding box center [719, 393] width 16 height 15
